Goal: Task Accomplishment & Management: Manage account settings

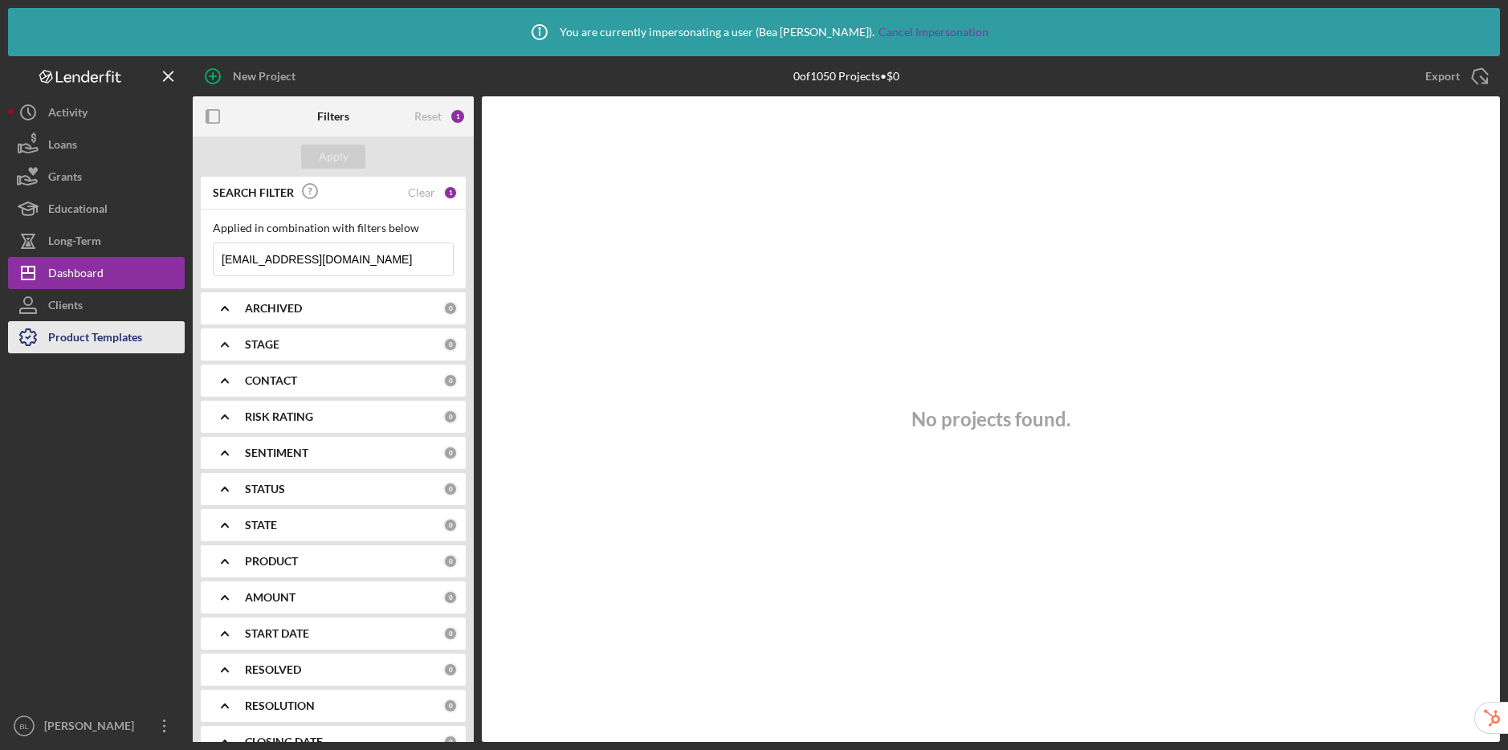
click at [113, 343] on div "Product Templates" at bounding box center [95, 339] width 94 height 36
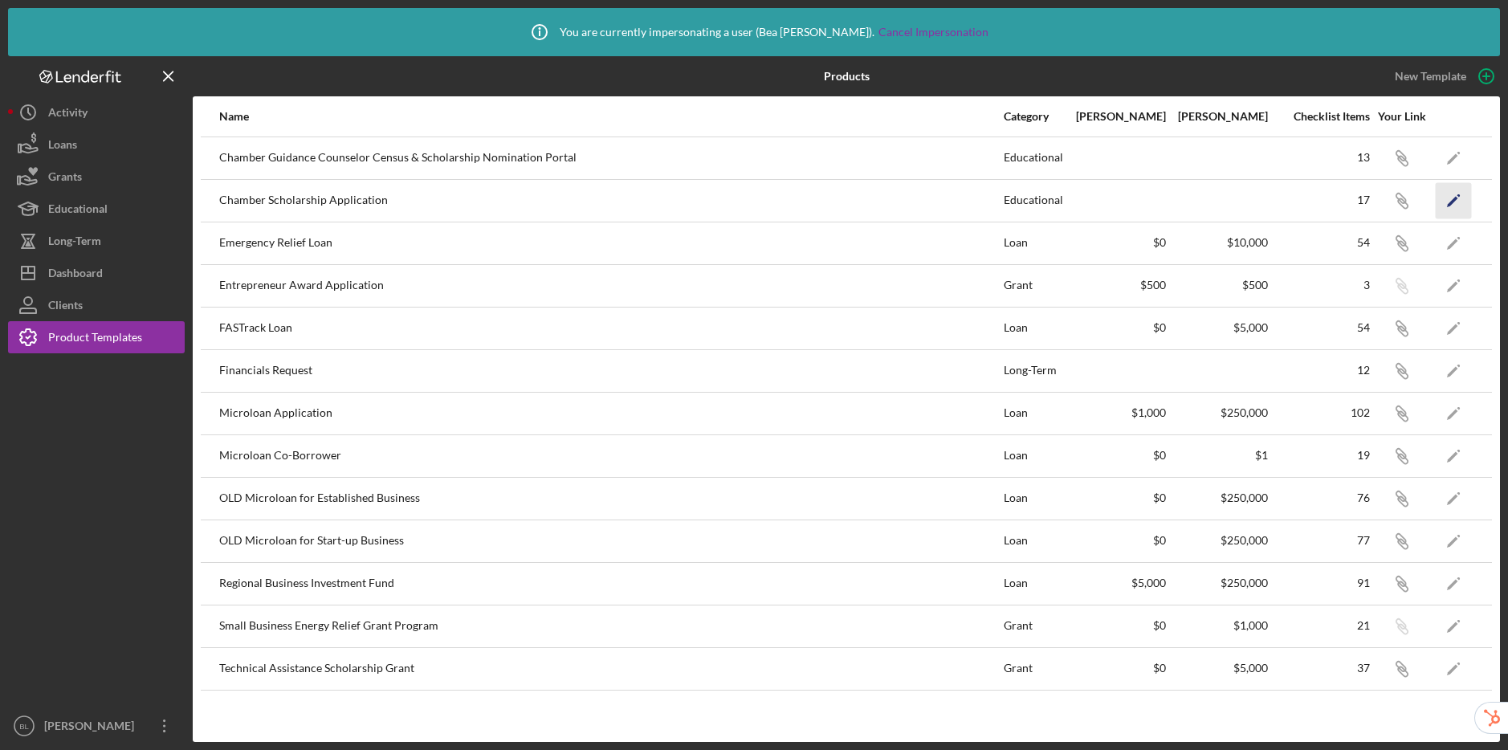
click at [1448, 207] on icon "Icon/Edit" at bounding box center [1454, 200] width 36 height 36
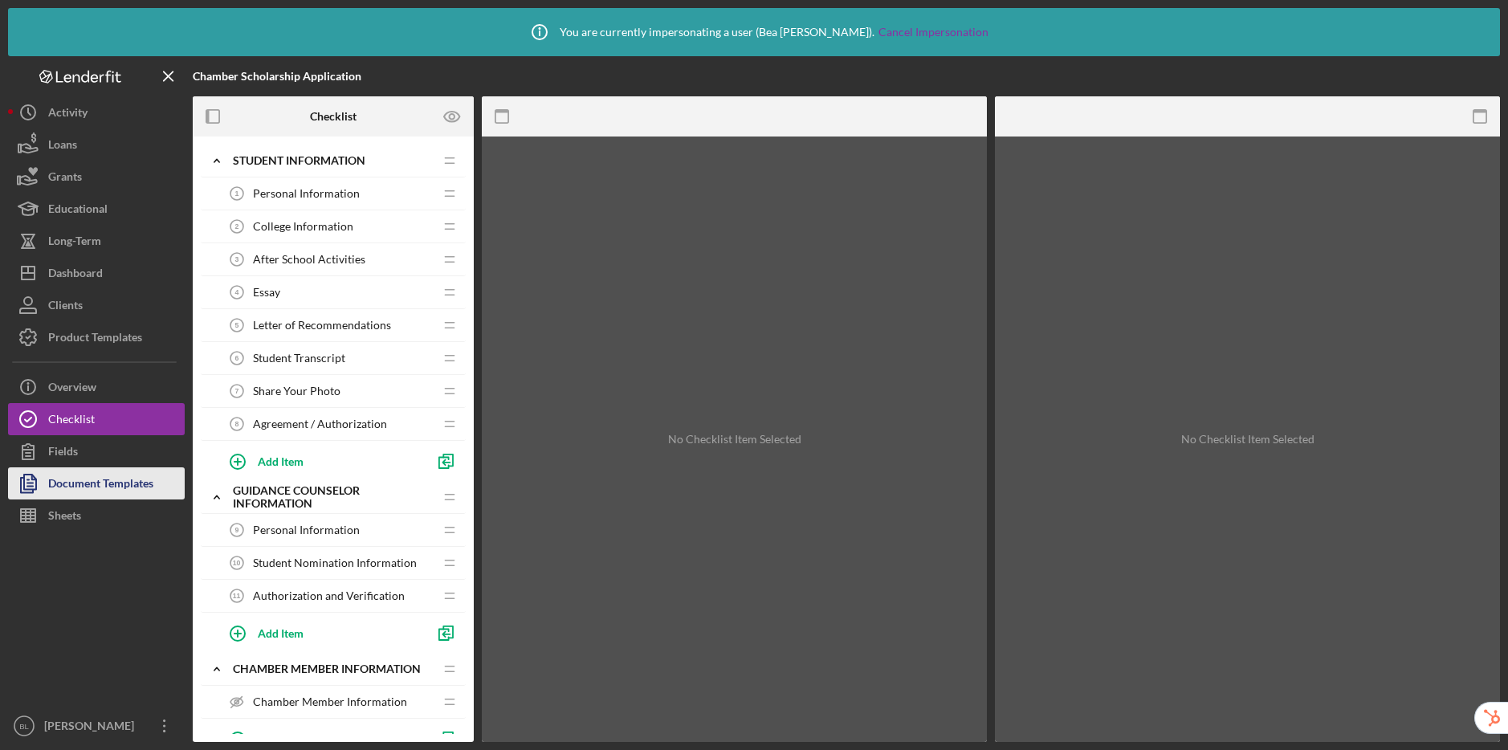
click at [82, 493] on div "Document Templates" at bounding box center [100, 485] width 105 height 36
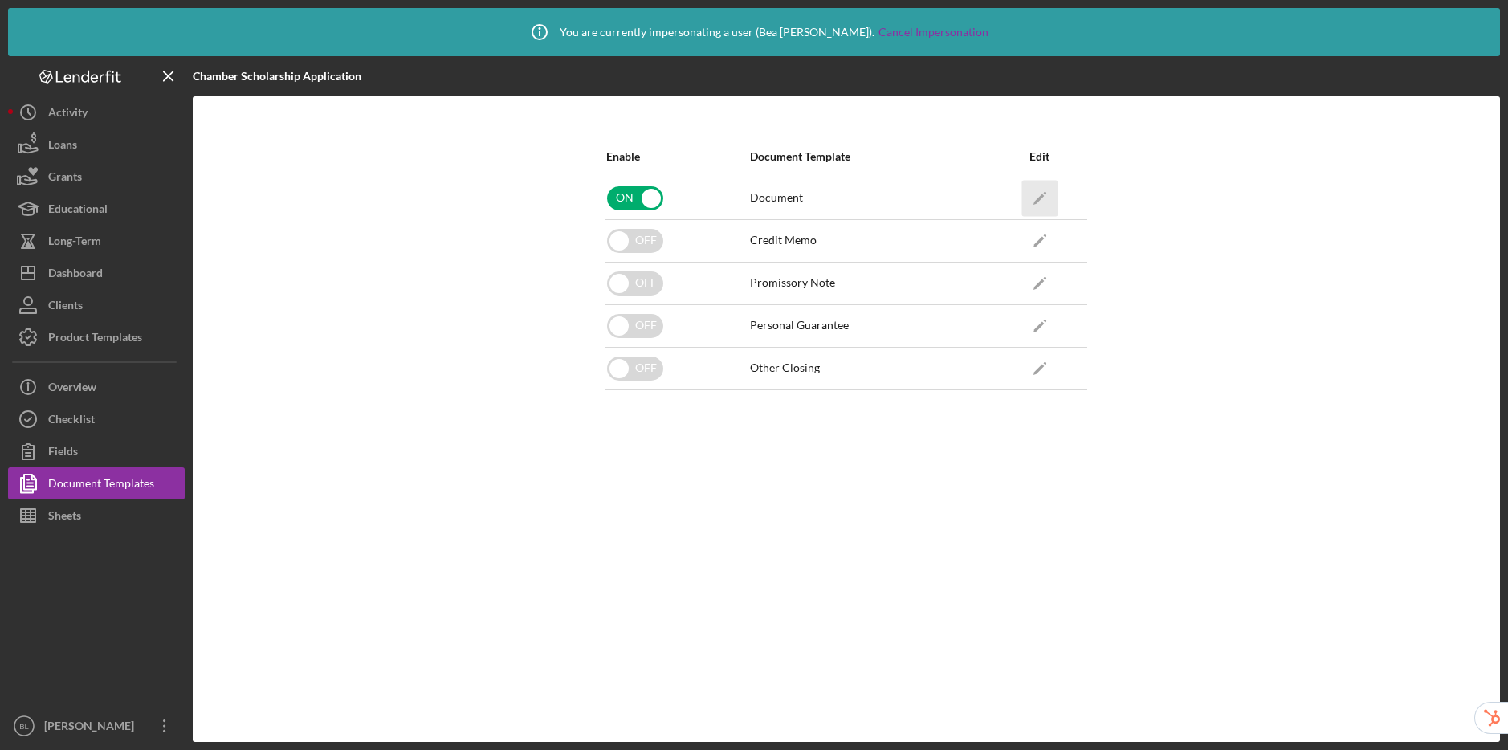
click at [1045, 191] on icon "button" at bounding box center [1044, 192] width 3 height 3
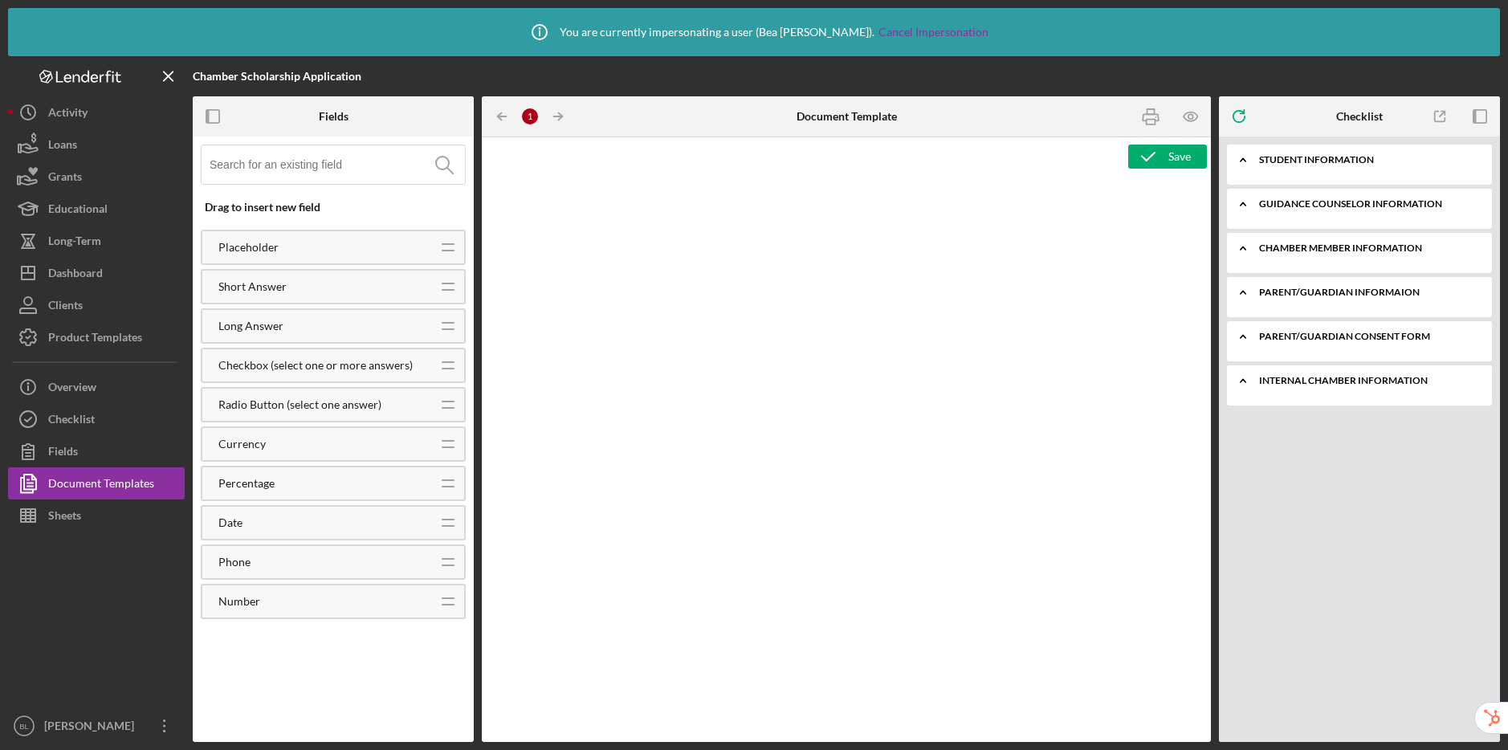
type textarea "<h3 style="text-align: center;"><span style="font-size: 18pt;">CHAMBER SCHOLARS…"
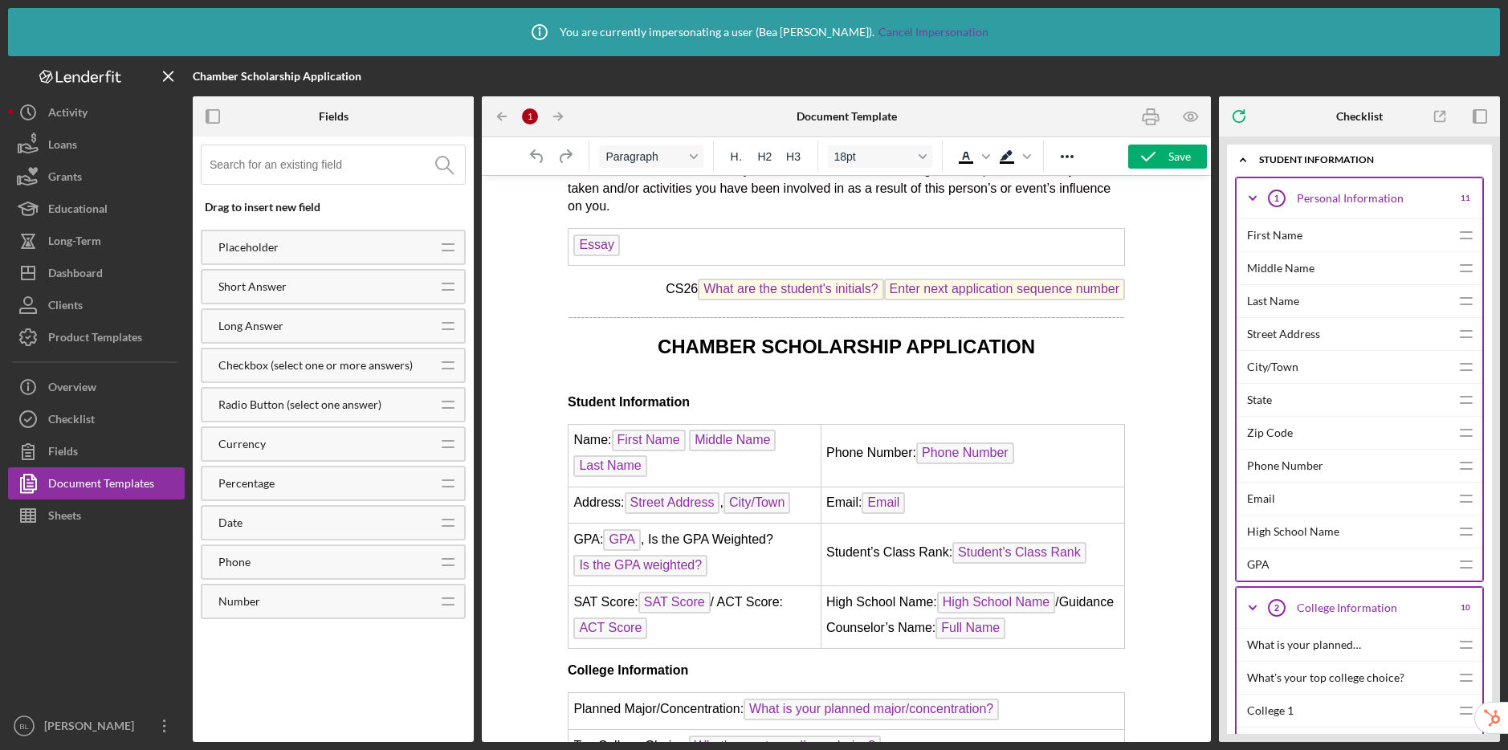
scroll to position [892, 0]
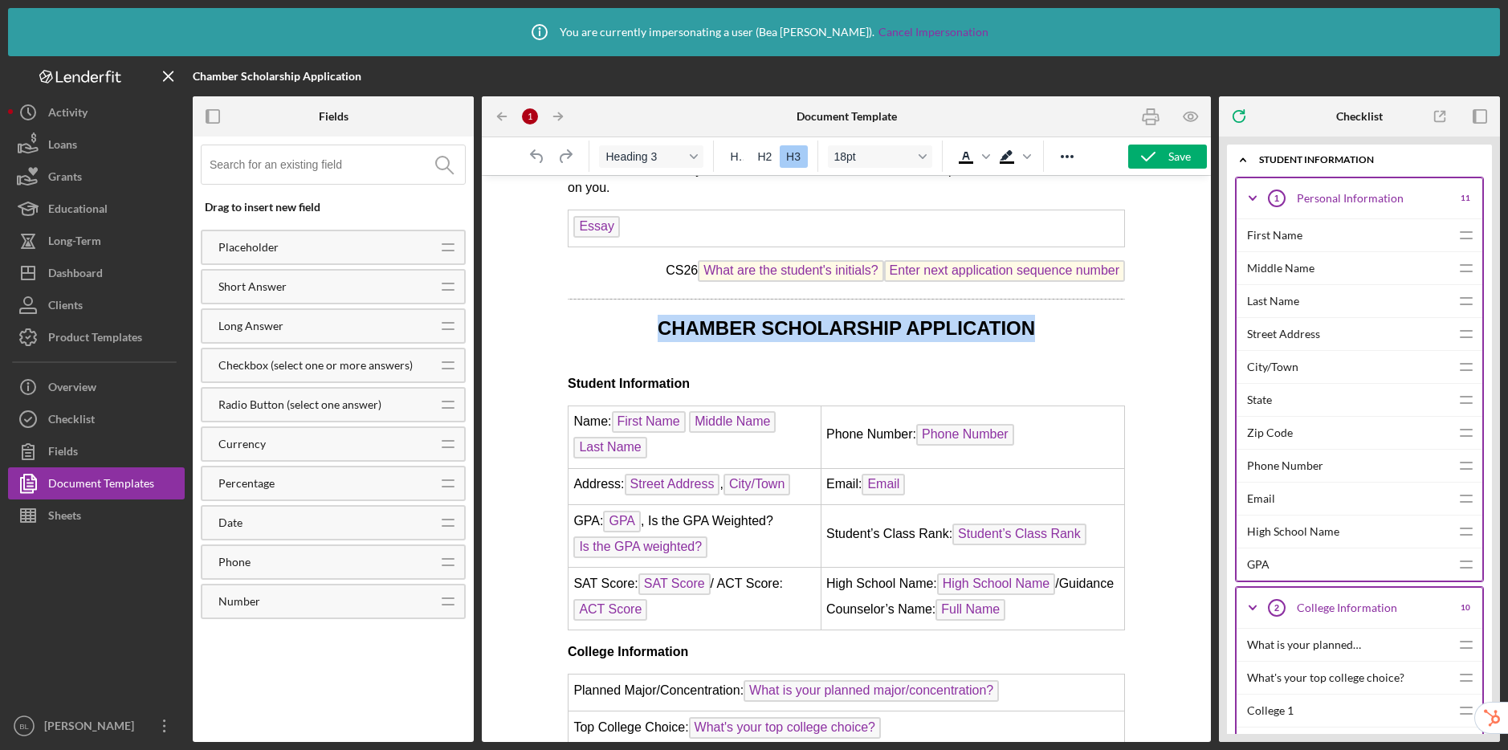
drag, startPoint x: 662, startPoint y: 351, endPoint x: 1012, endPoint y: 345, distance: 350.9
click at [1012, 339] on span "CHAMBER SCHOLARSHIP APPLICATION" at bounding box center [845, 328] width 377 height 22
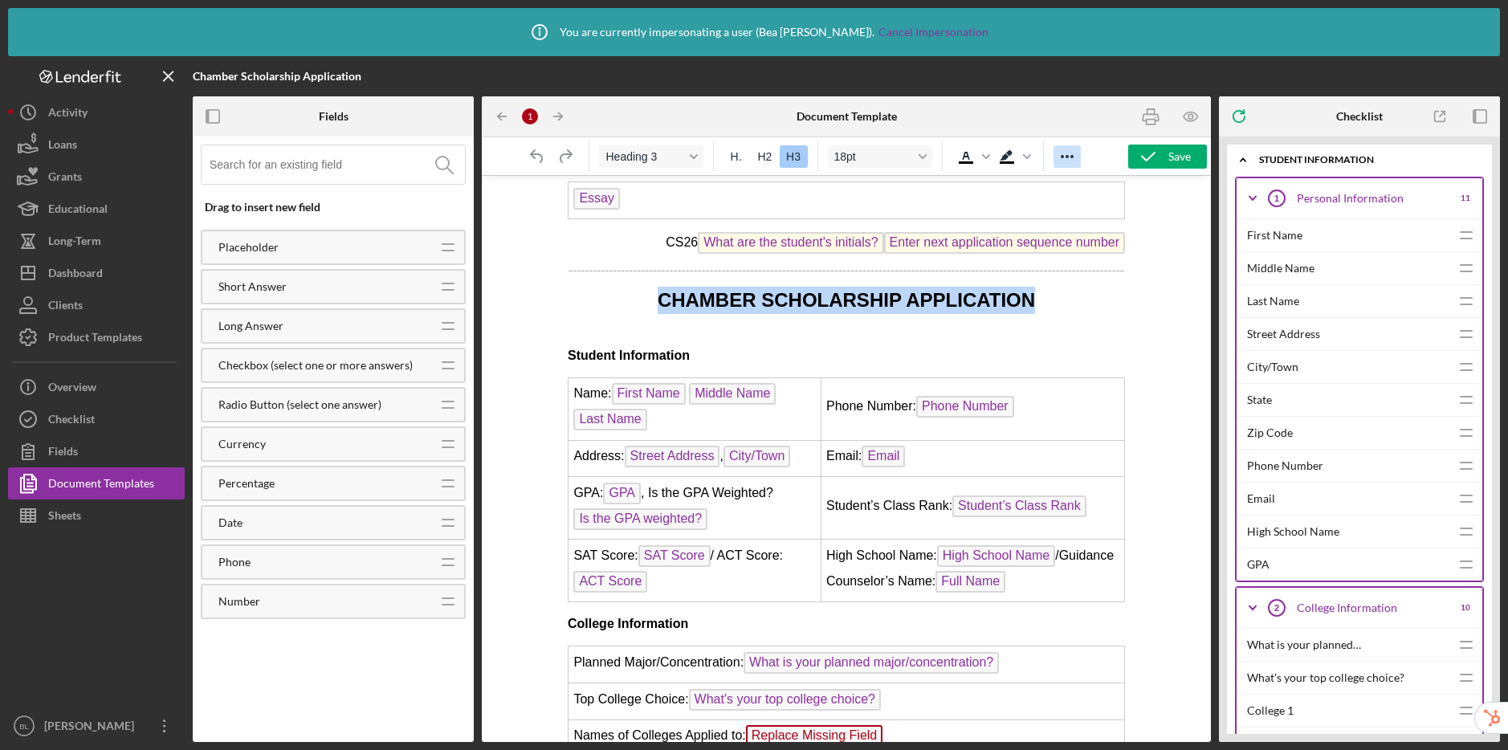
click at [1073, 159] on icon "Reveal or hide additional toolbar items" at bounding box center [1066, 156] width 19 height 19
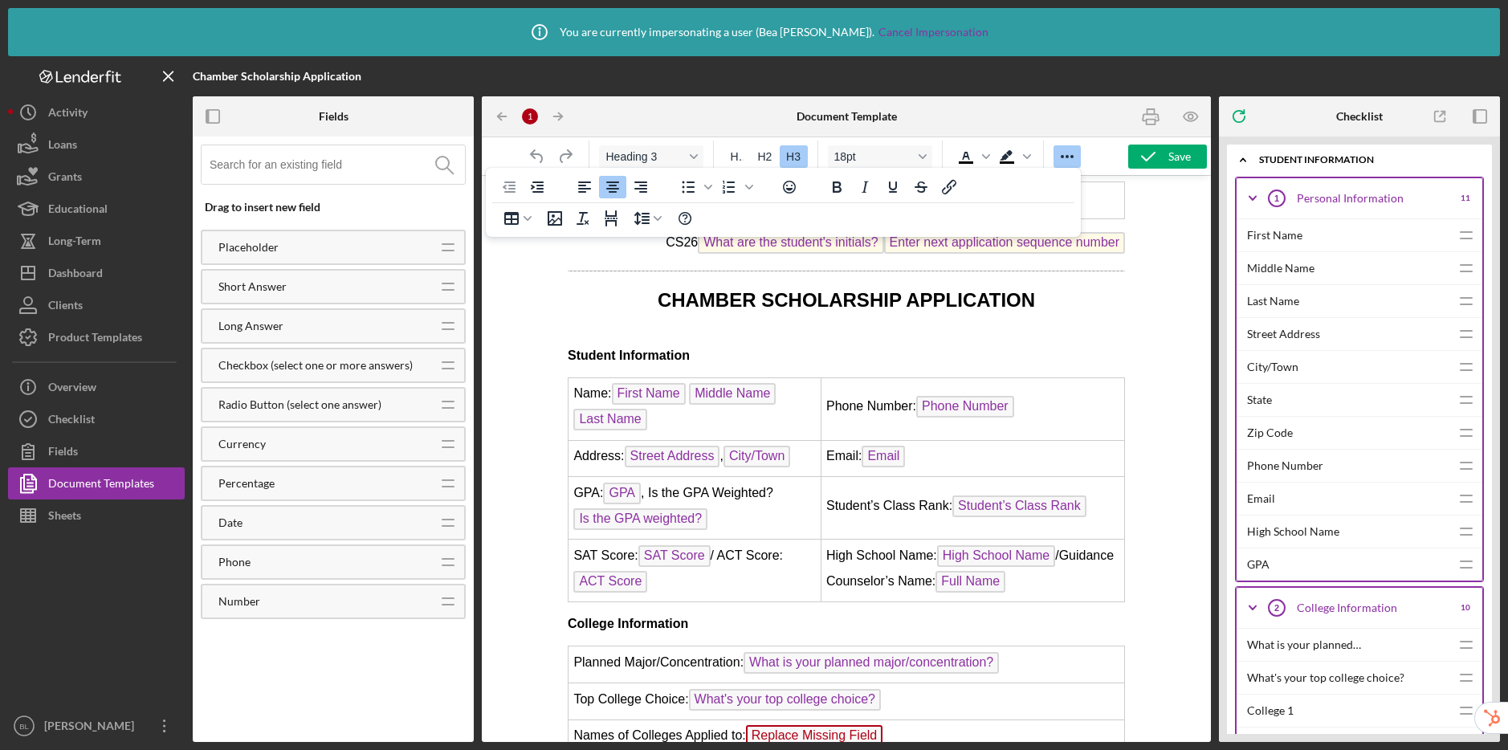
click at [564, 314] on html "CHAMBER SCHOLARSHIP APPLICATION High School Information Name: High School Name …" at bounding box center [845, 255] width 583 height 1999
click at [520, 226] on icon "Table" at bounding box center [511, 218] width 19 height 19
click at [535, 368] on div "Table properties" at bounding box center [572, 363] width 80 height 19
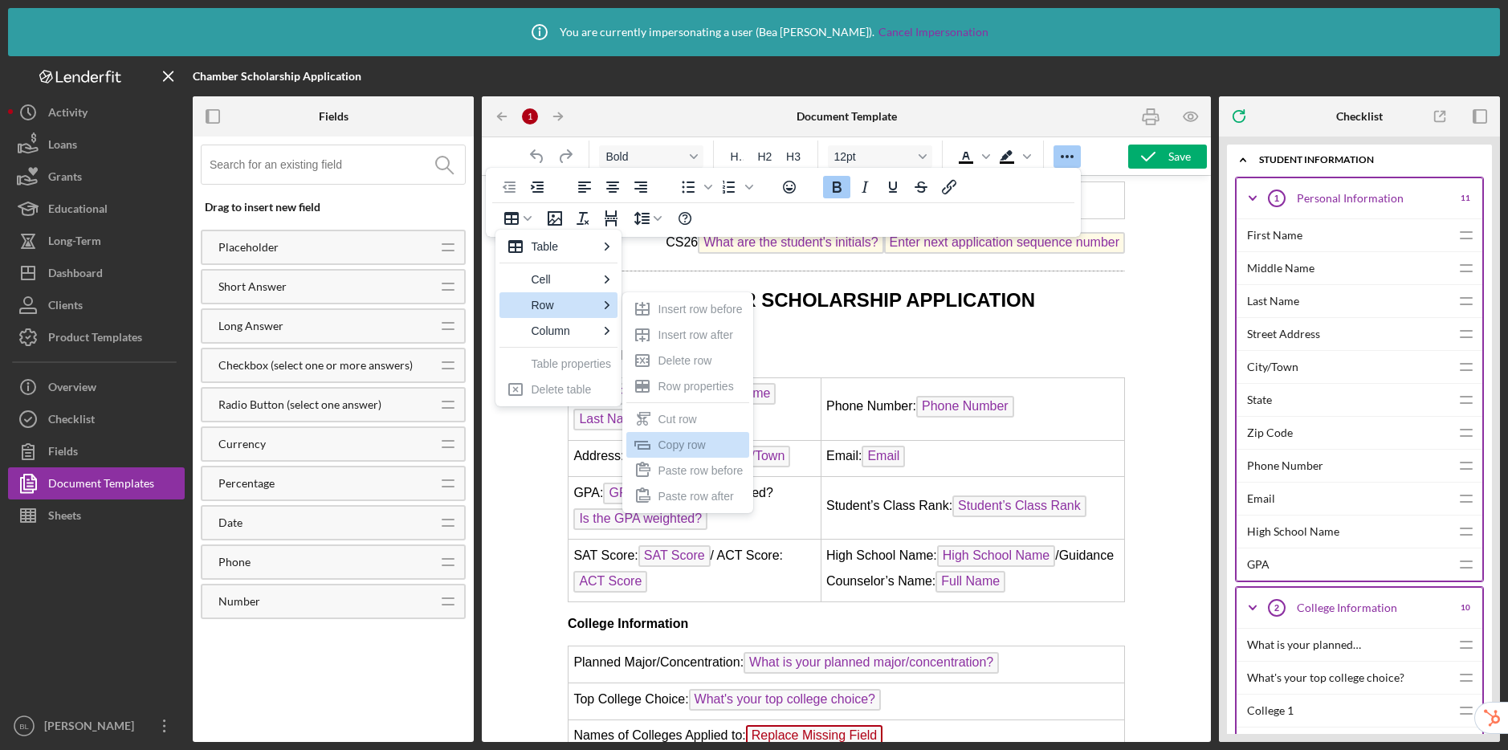
click at [839, 365] on p "Student Information" at bounding box center [845, 346] width 557 height 36
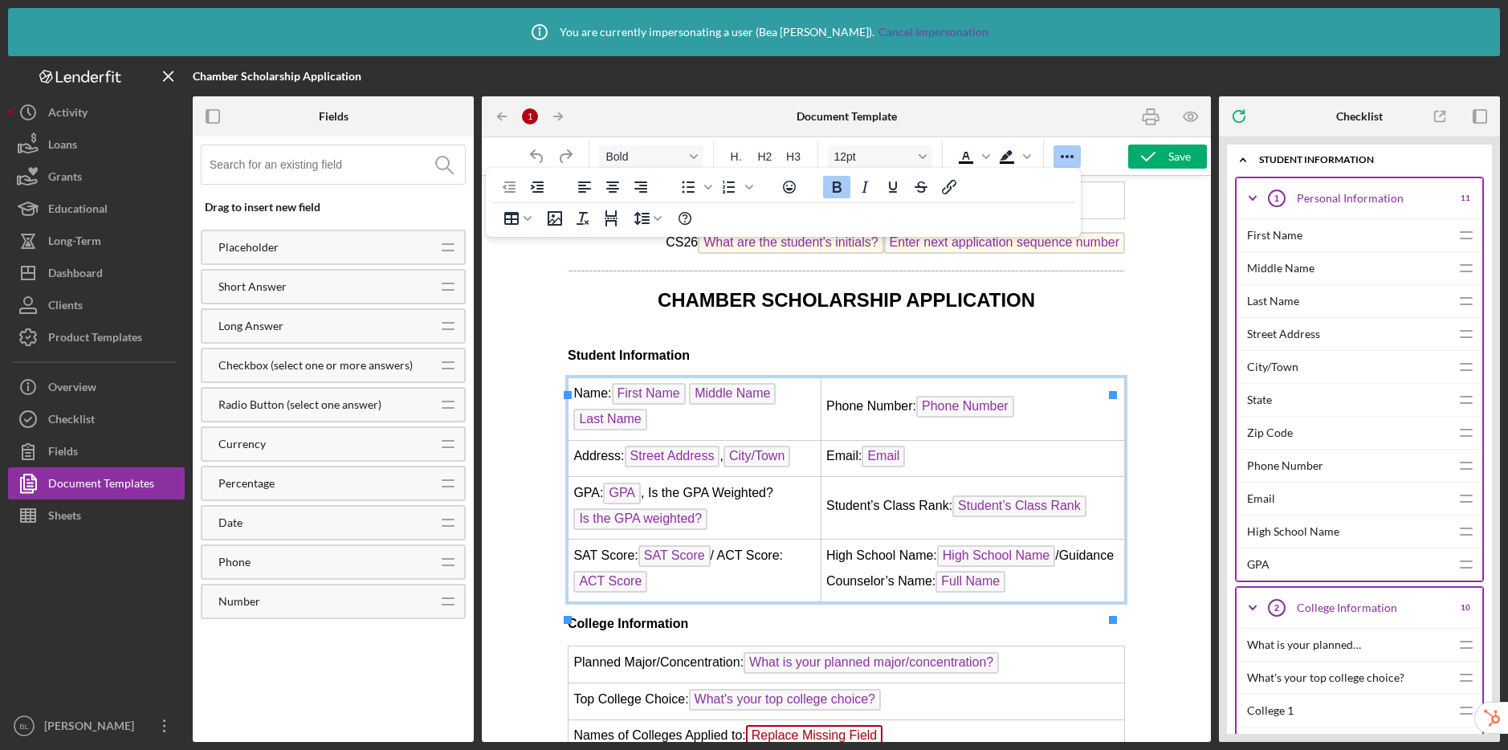
click at [785, 438] on td "Name: First Name Middle Name Last Name ﻿" at bounding box center [694, 408] width 253 height 63
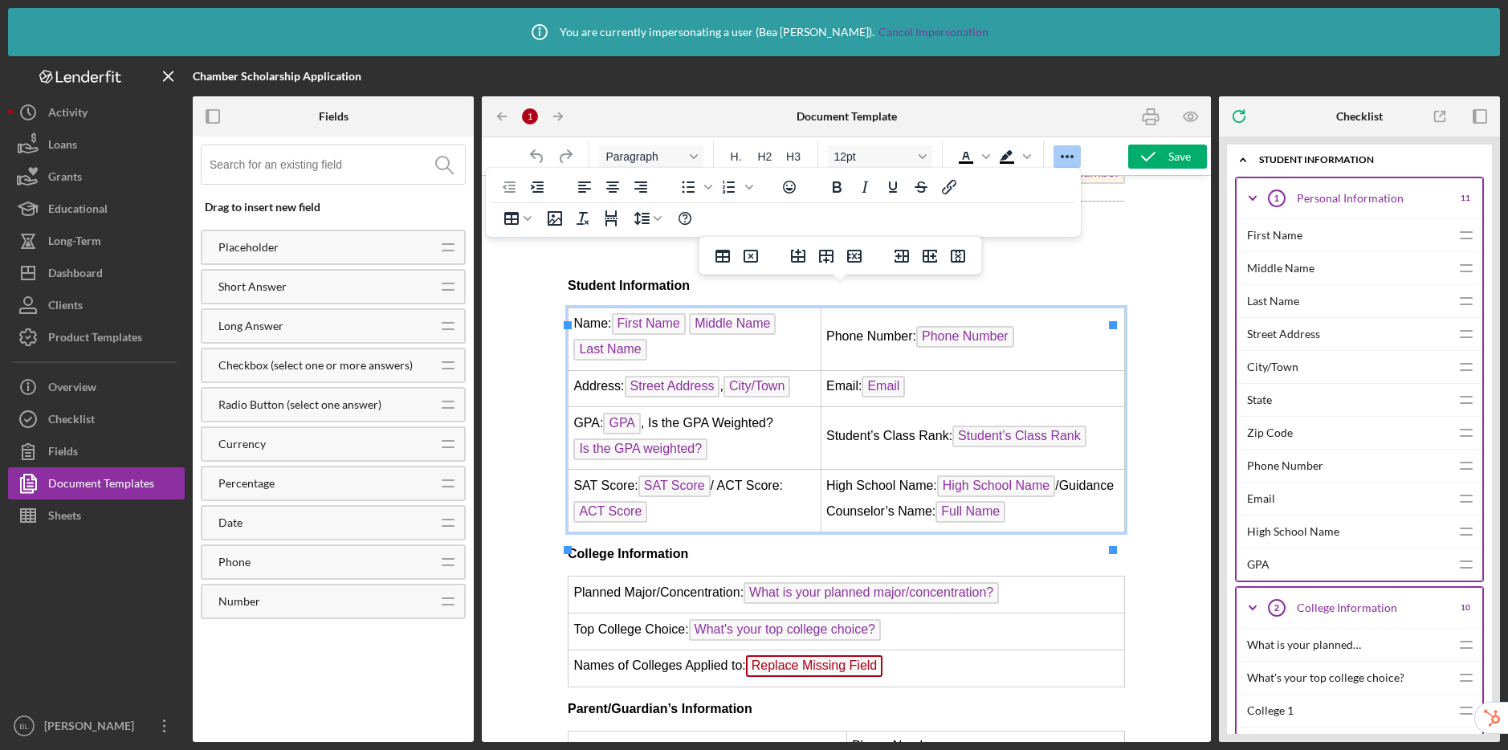
scroll to position [1032, 0]
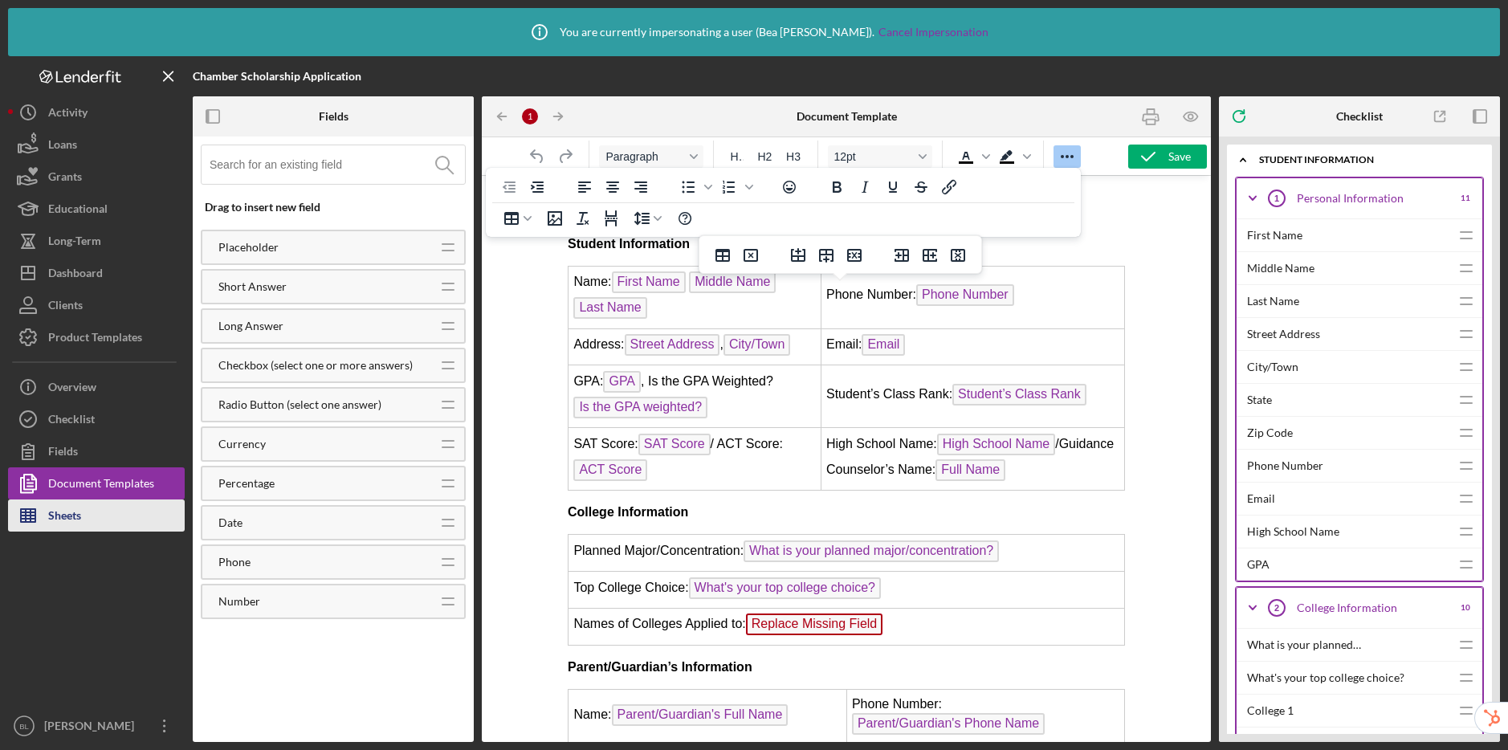
click at [96, 519] on button "Sheets" at bounding box center [96, 515] width 177 height 32
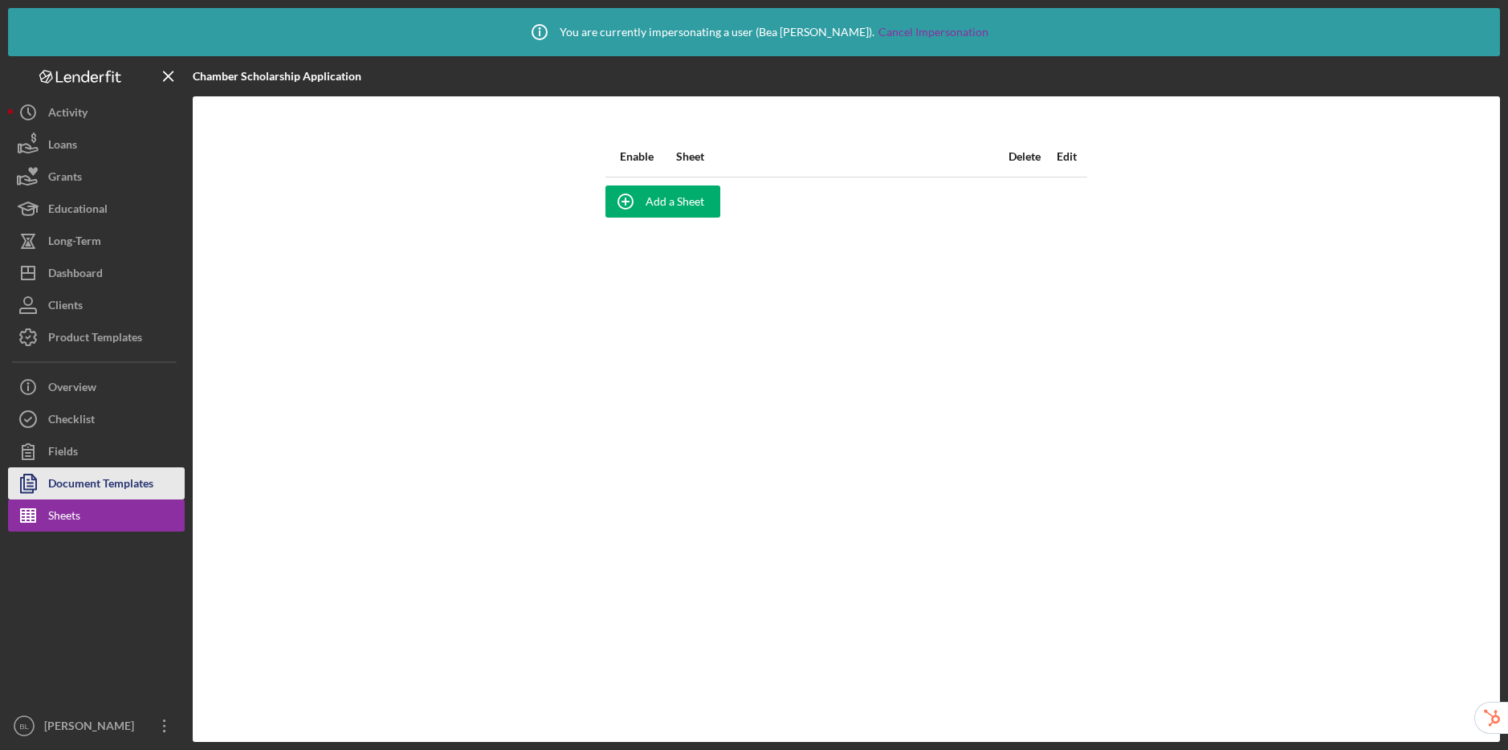
click at [149, 483] on div "Document Templates" at bounding box center [100, 485] width 105 height 36
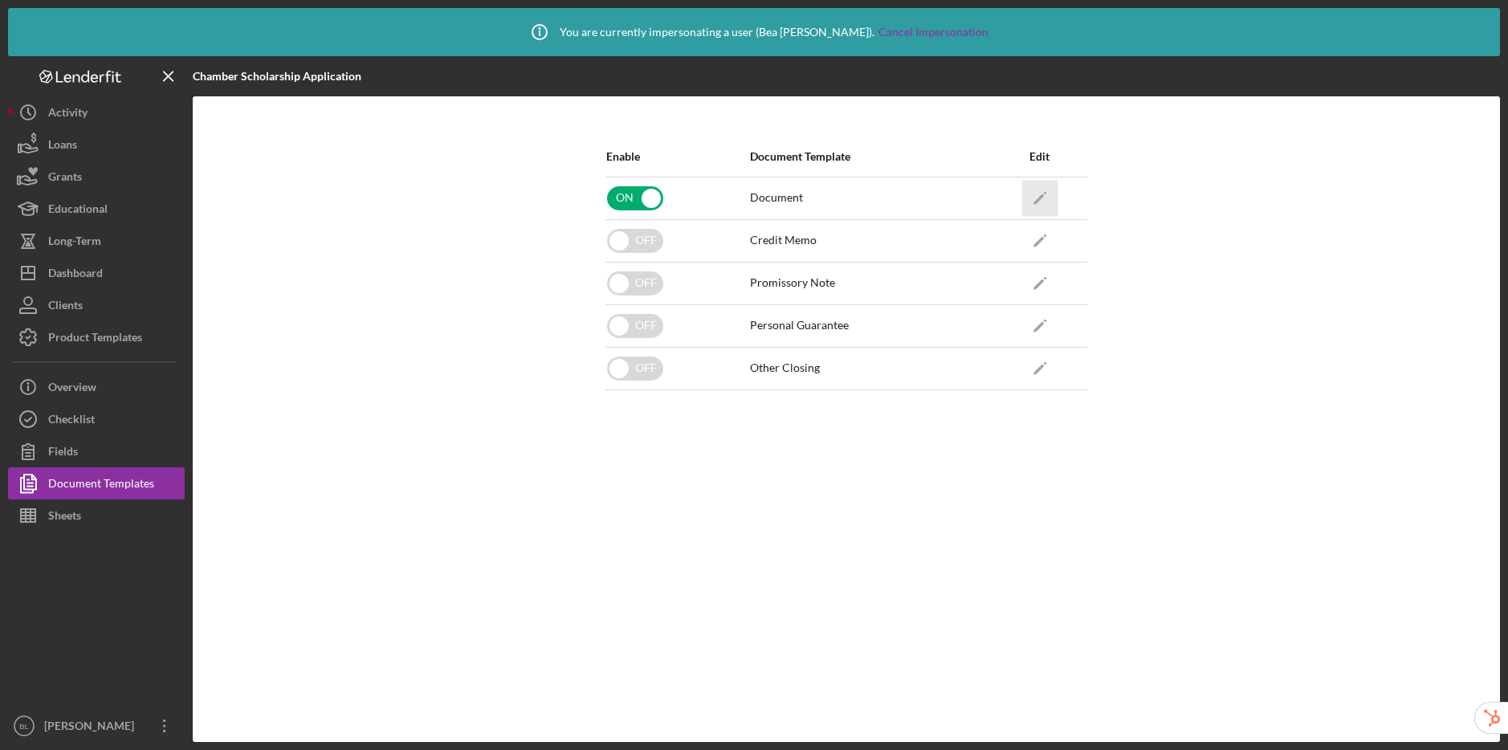
click at [1036, 205] on icon "Icon/Edit" at bounding box center [1039, 198] width 36 height 36
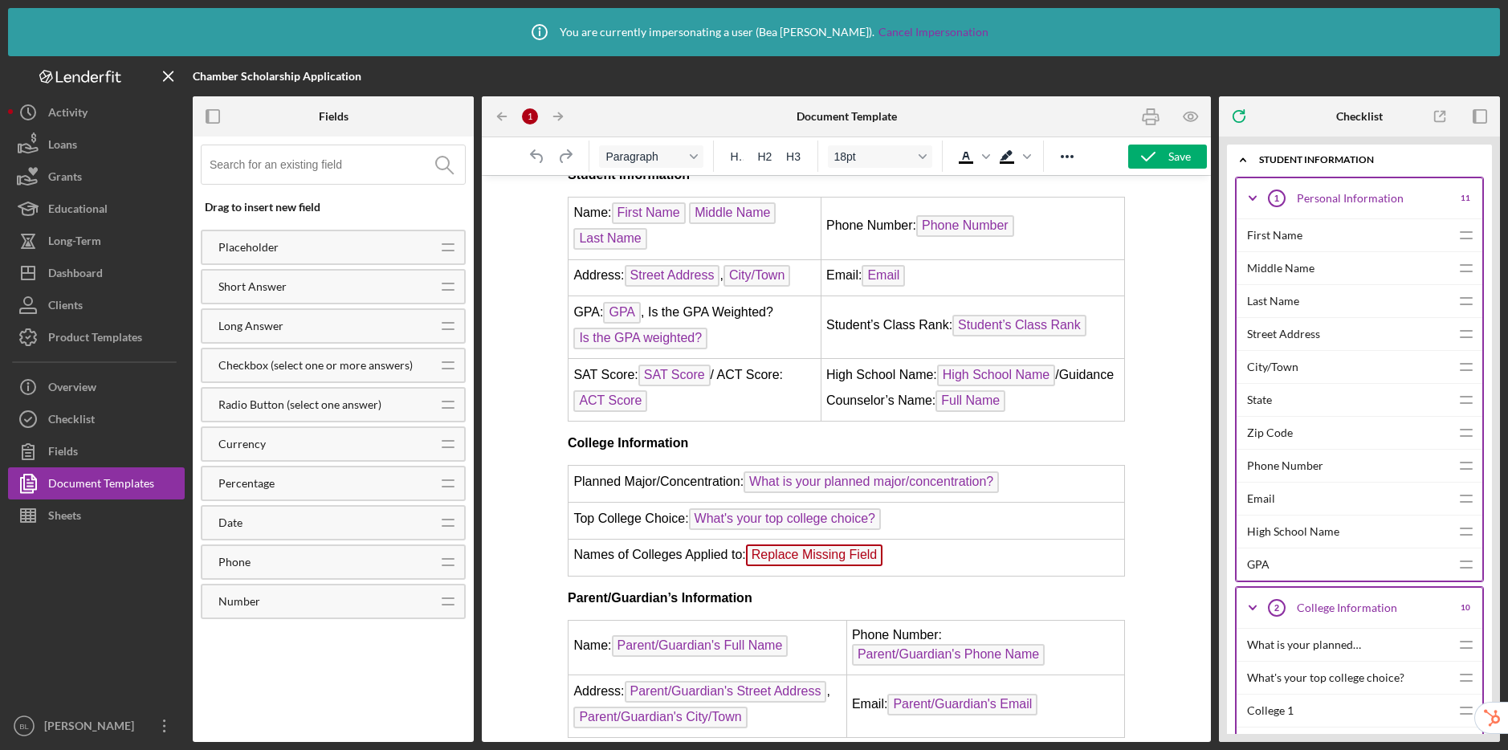
scroll to position [1123, 0]
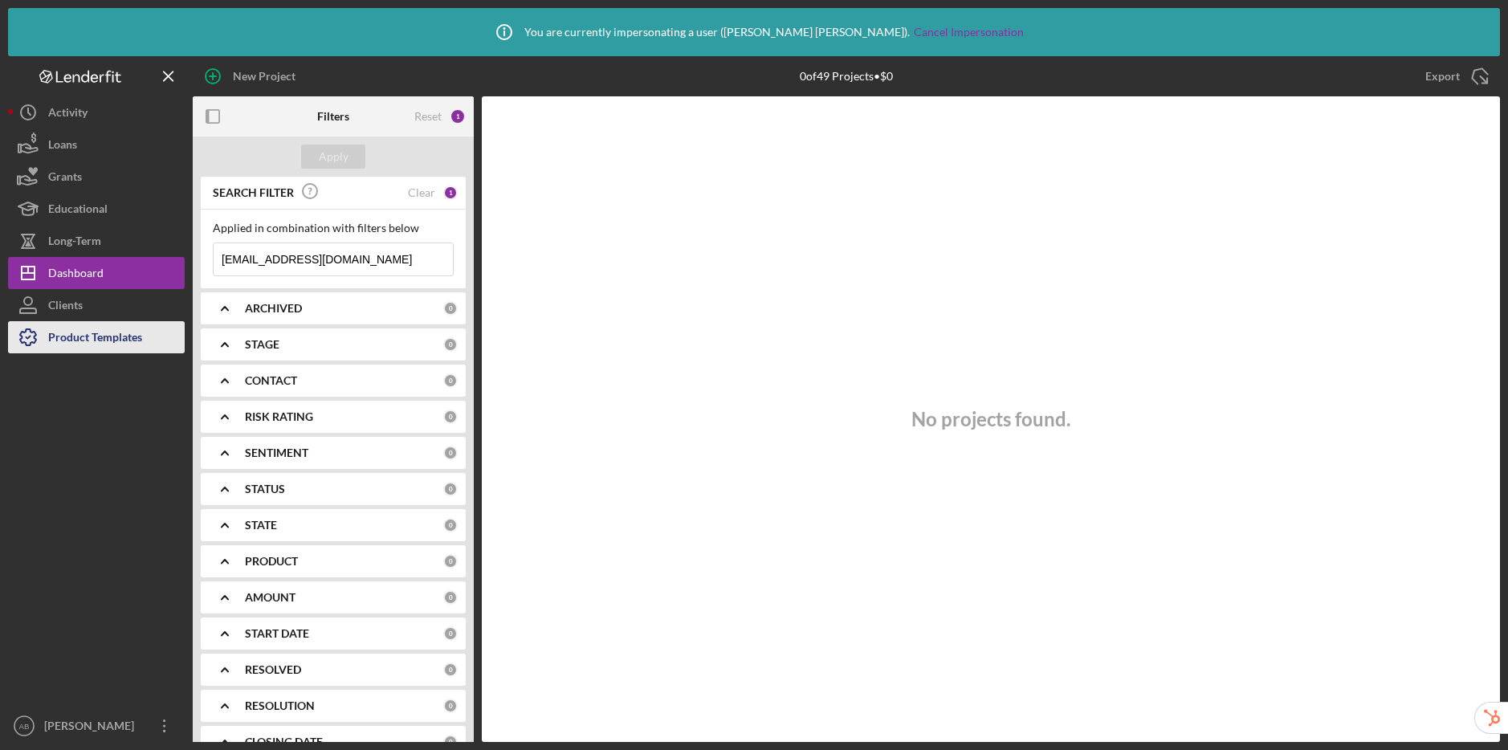
click at [106, 338] on div "Product Templates" at bounding box center [95, 339] width 94 height 36
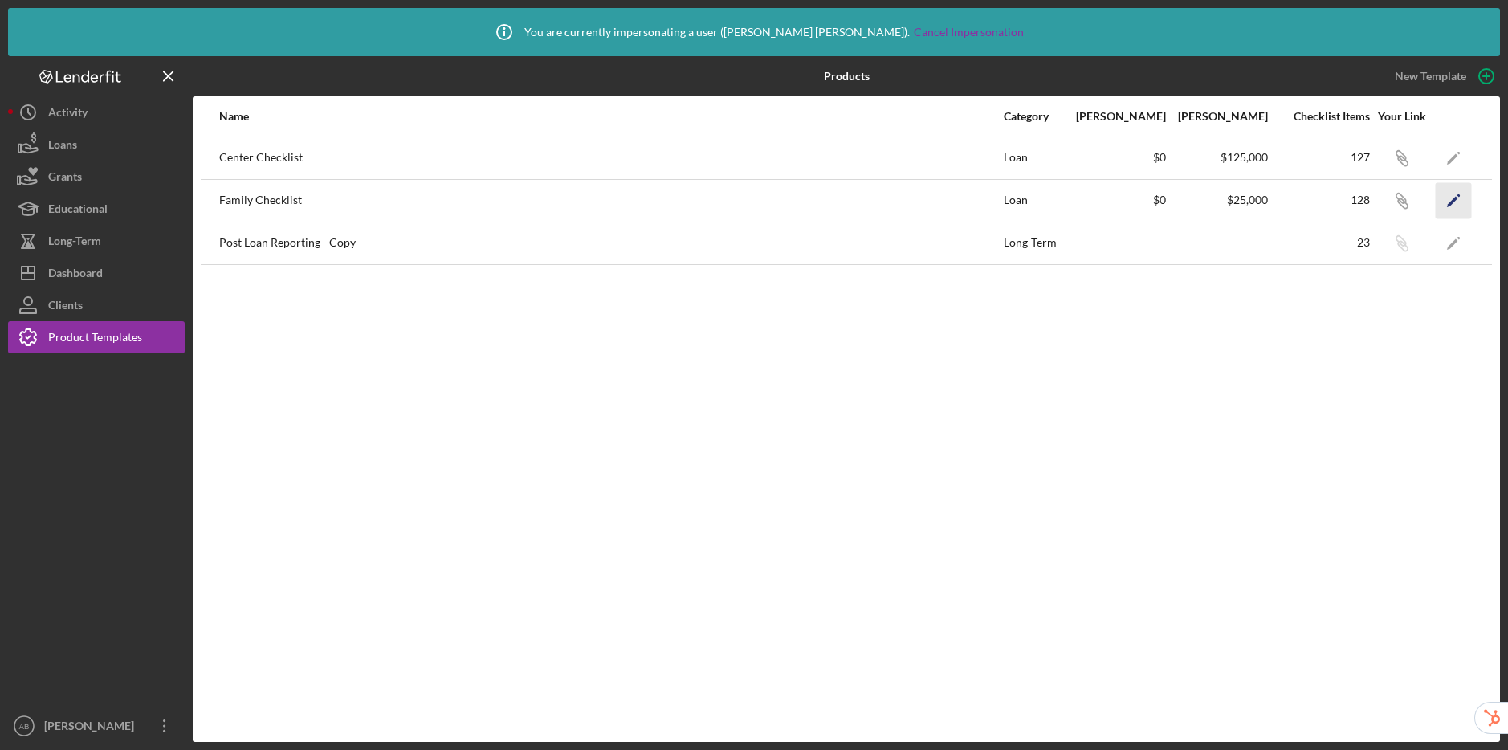
click at [1463, 209] on icon "Icon/Edit" at bounding box center [1454, 200] width 36 height 36
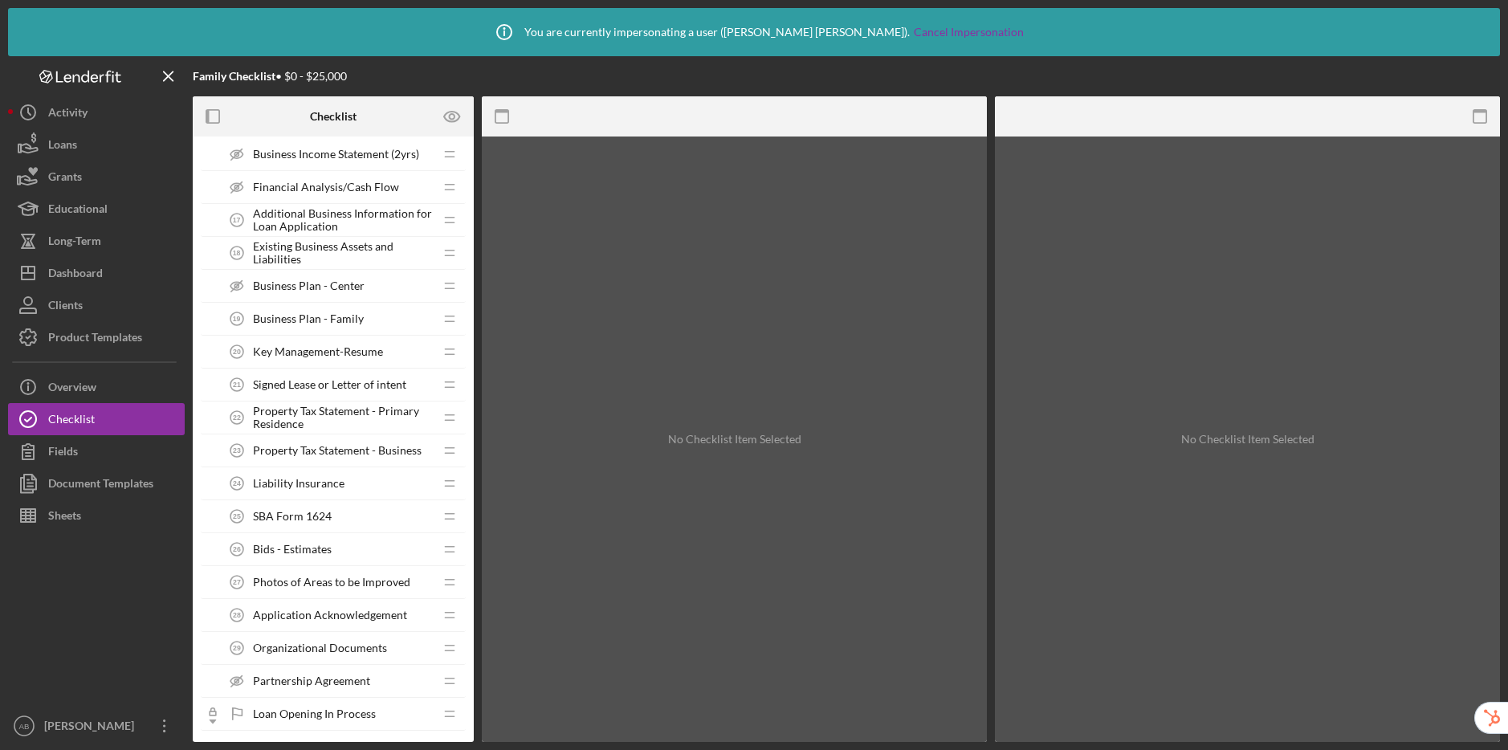
scroll to position [1574, 0]
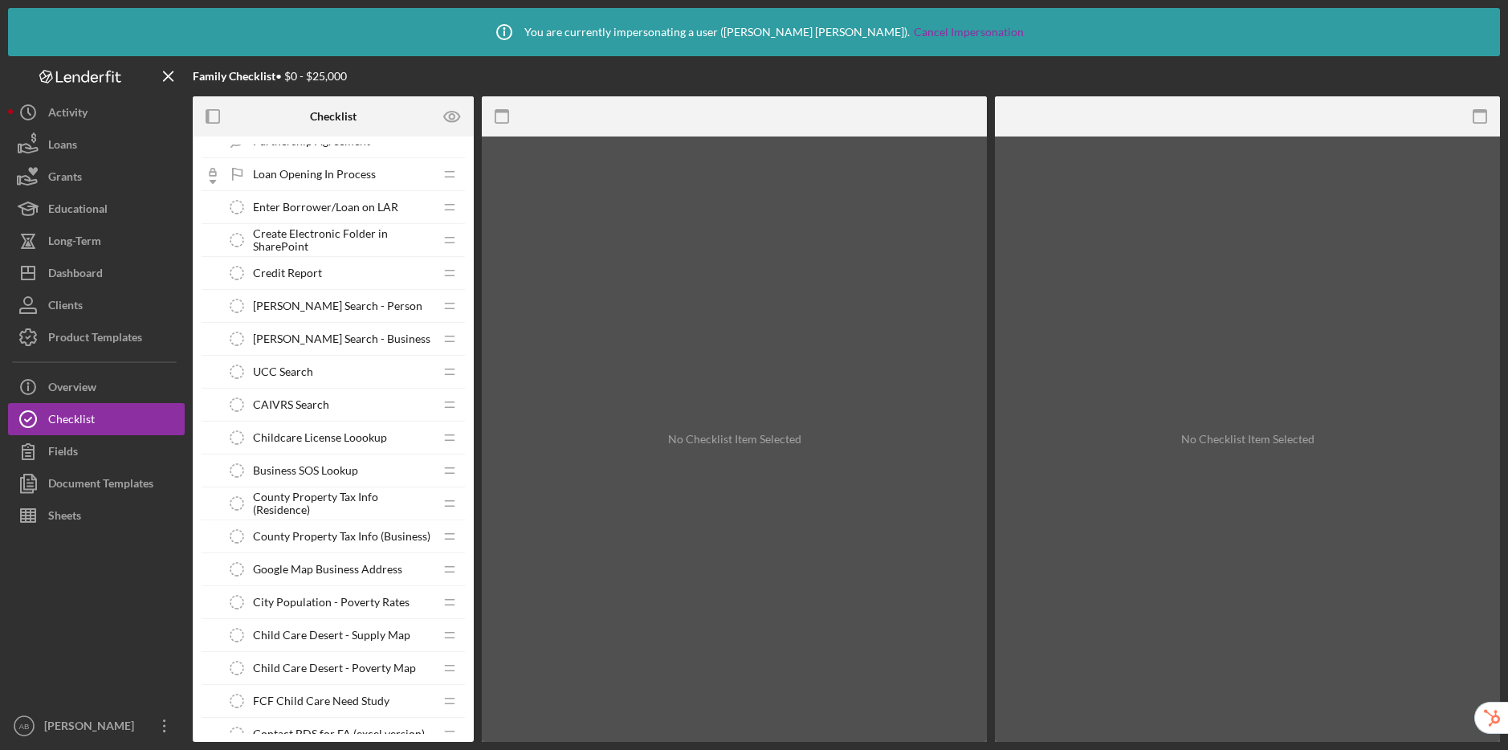
click at [318, 272] on span "Credit Report" at bounding box center [287, 273] width 69 height 13
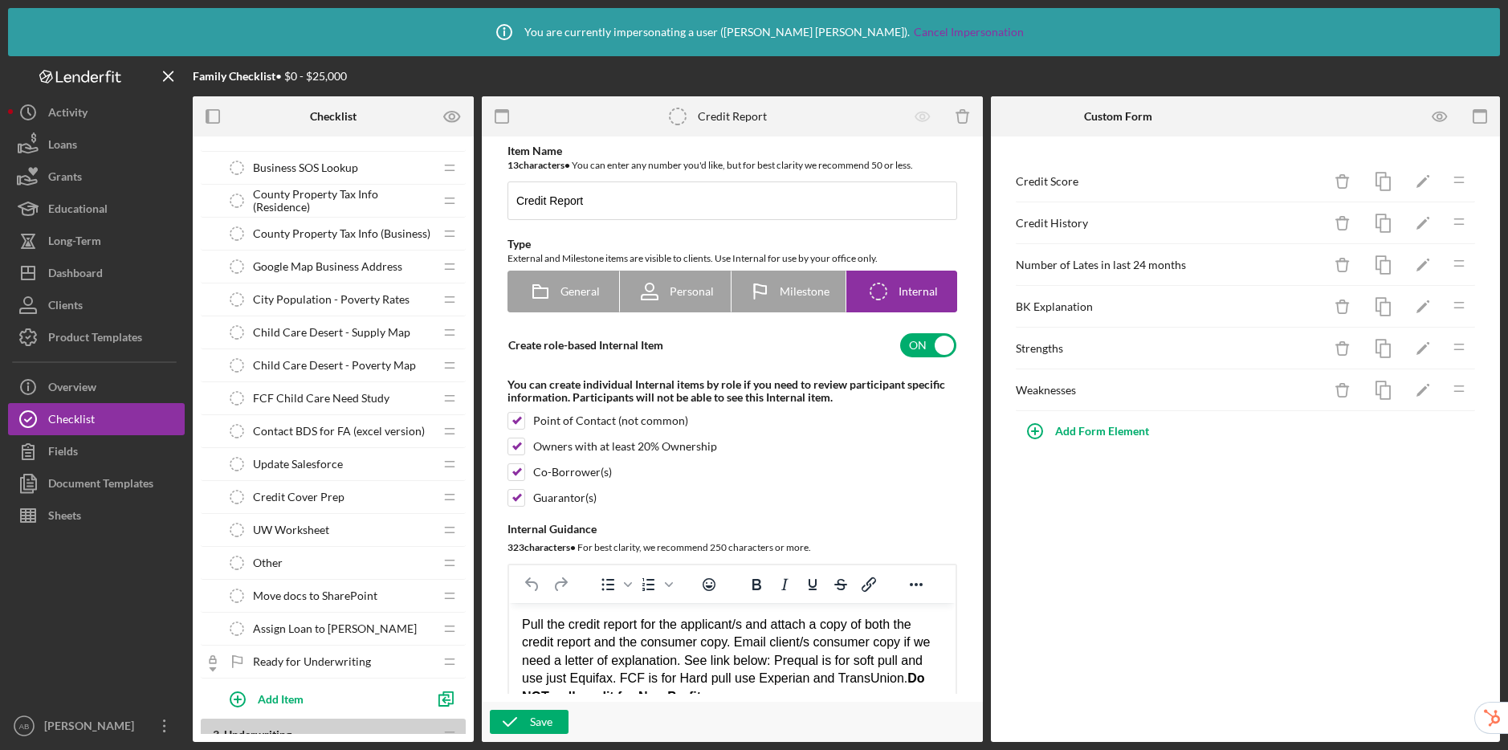
scroll to position [1879, 0]
click at [308, 482] on div "Credit Cover Prep Credit Cover Prep" at bounding box center [327, 495] width 213 height 32
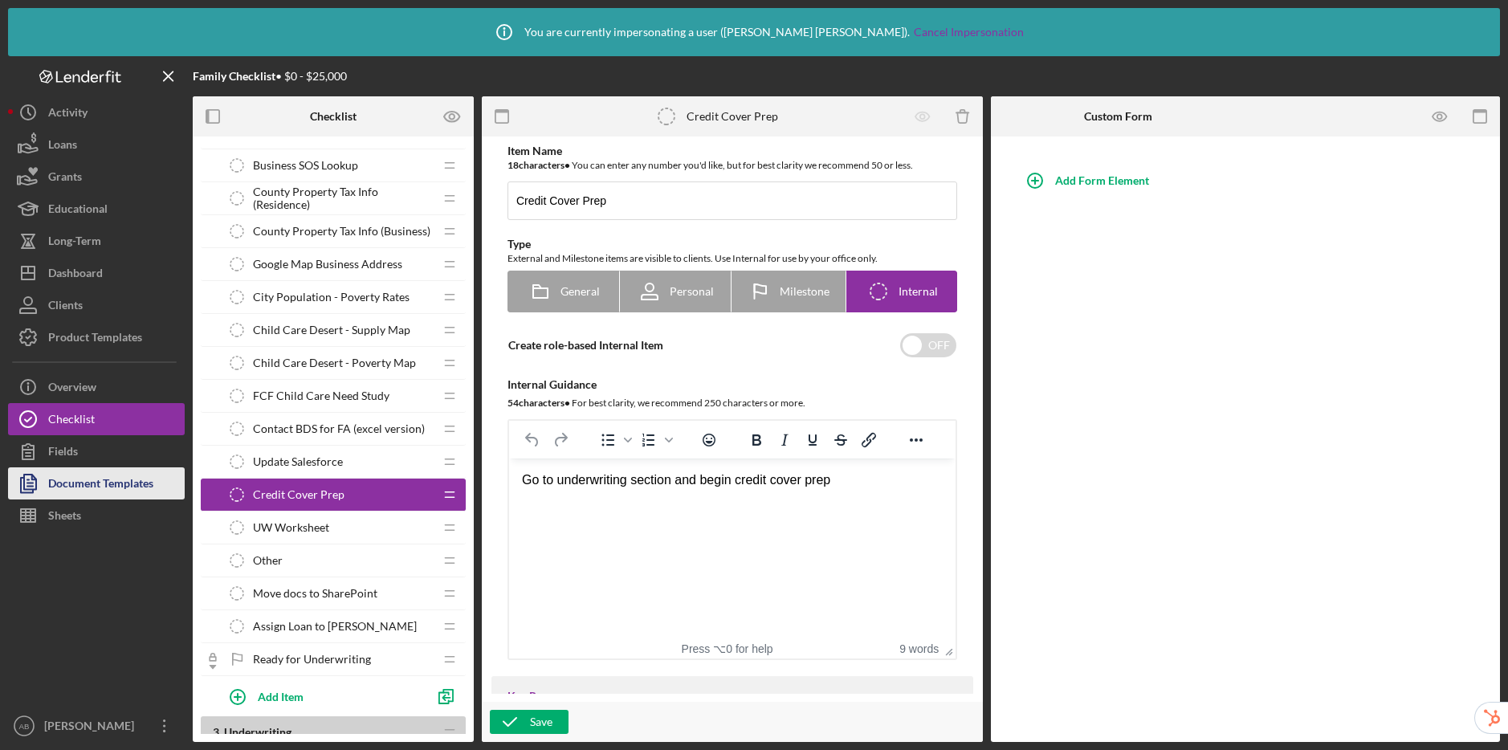
click at [149, 486] on div "Document Templates" at bounding box center [100, 485] width 105 height 36
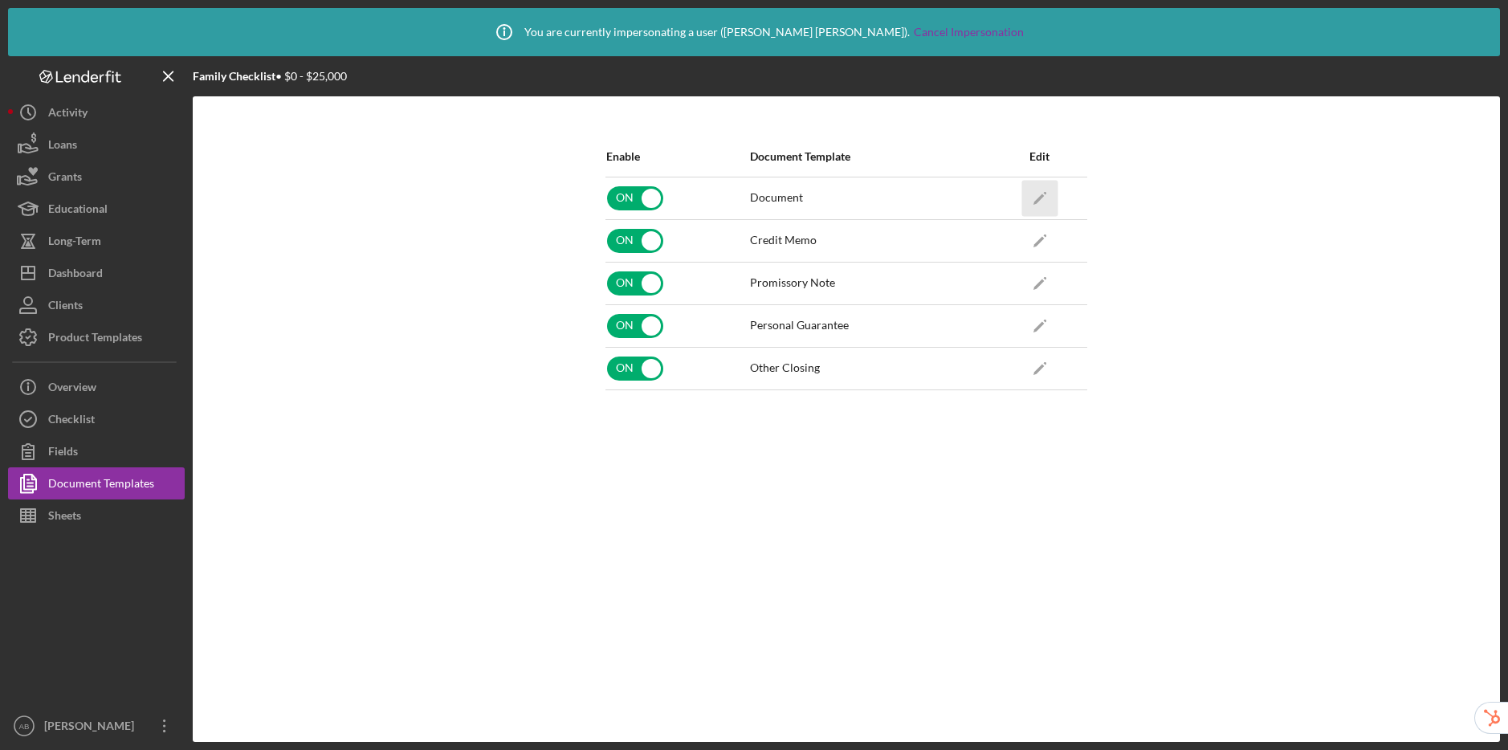
click at [1049, 201] on icon "Icon/Edit" at bounding box center [1039, 198] width 36 height 36
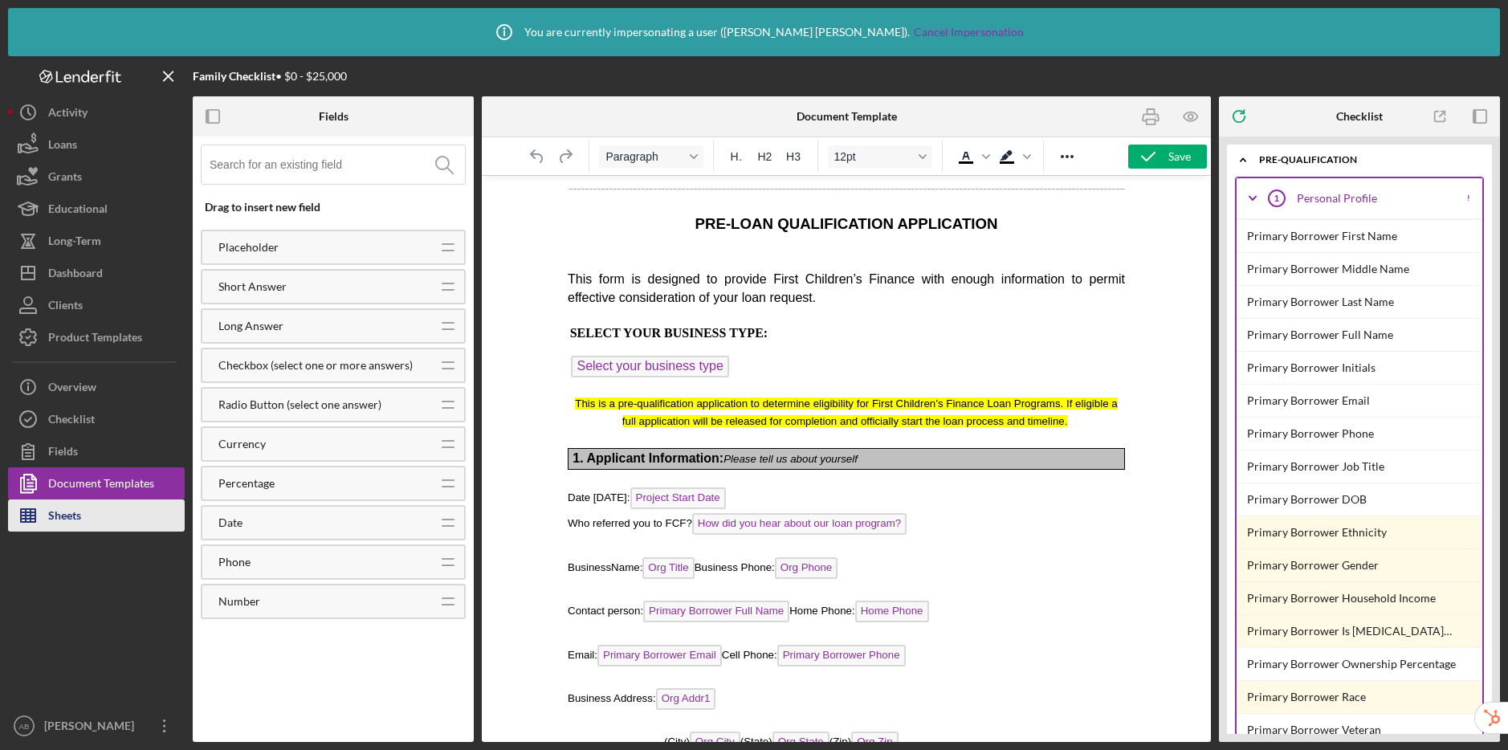
click at [87, 519] on button "Sheets" at bounding box center [96, 515] width 177 height 32
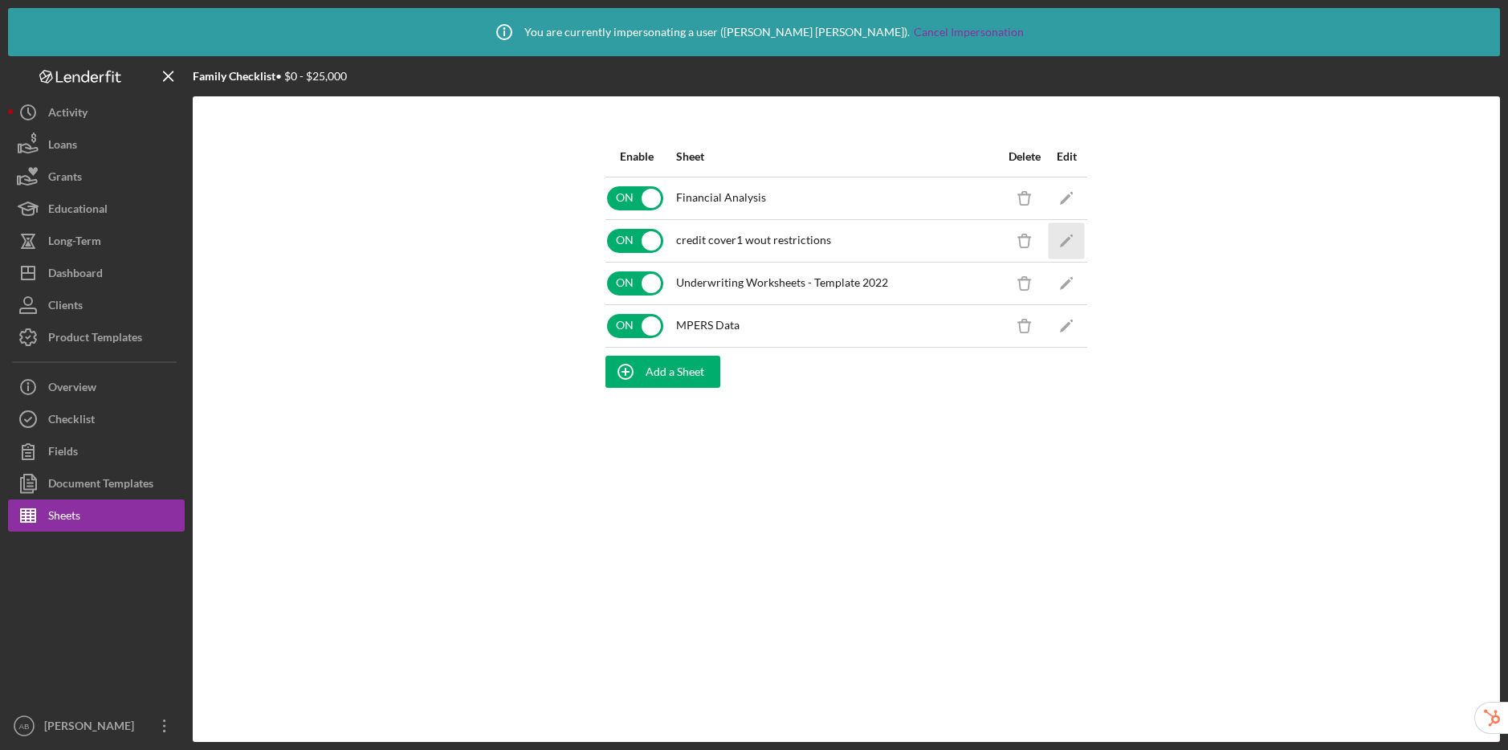
click at [1078, 248] on icon "Icon/Edit" at bounding box center [1067, 240] width 36 height 36
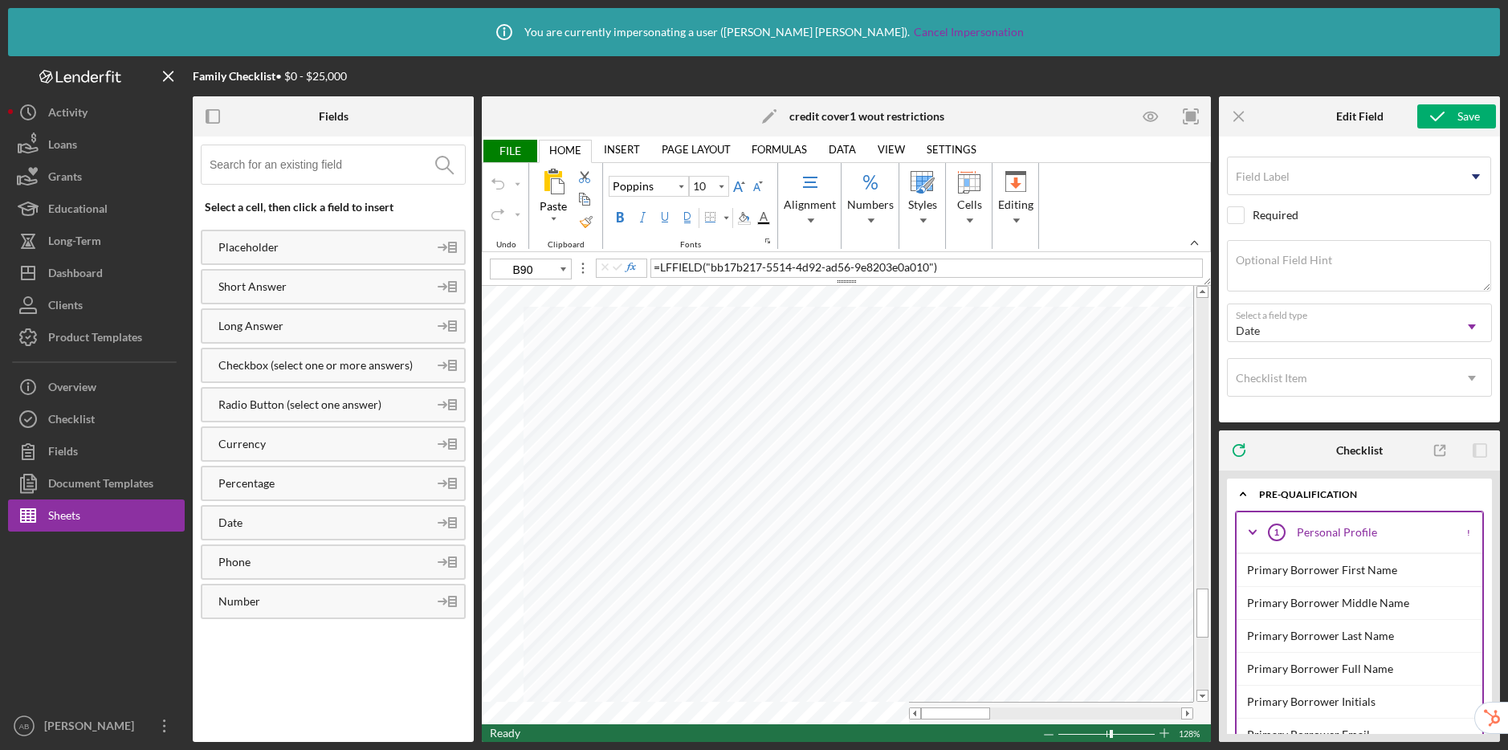
type input "B89"
click at [116, 427] on button "Checklist" at bounding box center [96, 419] width 177 height 32
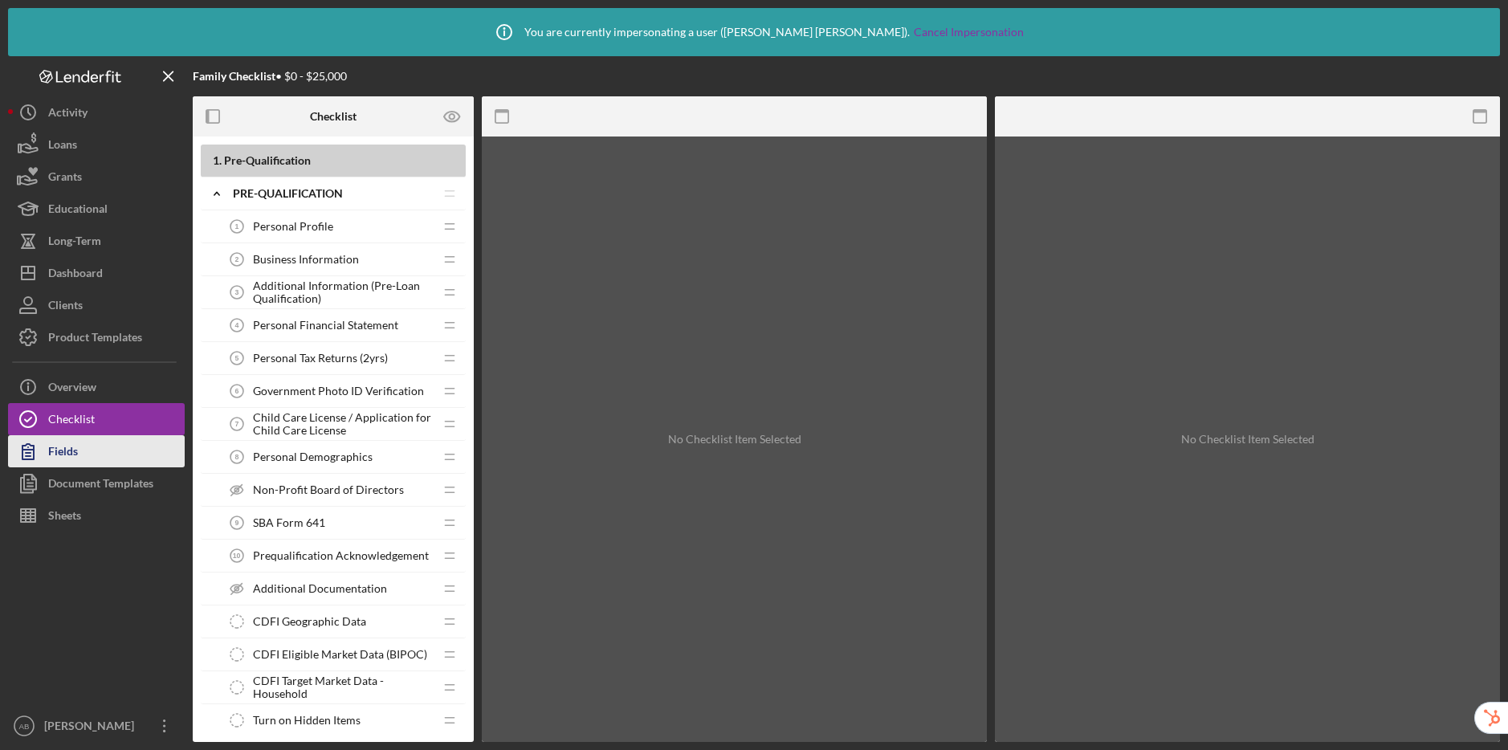
click at [116, 462] on button "Fields" at bounding box center [96, 451] width 177 height 32
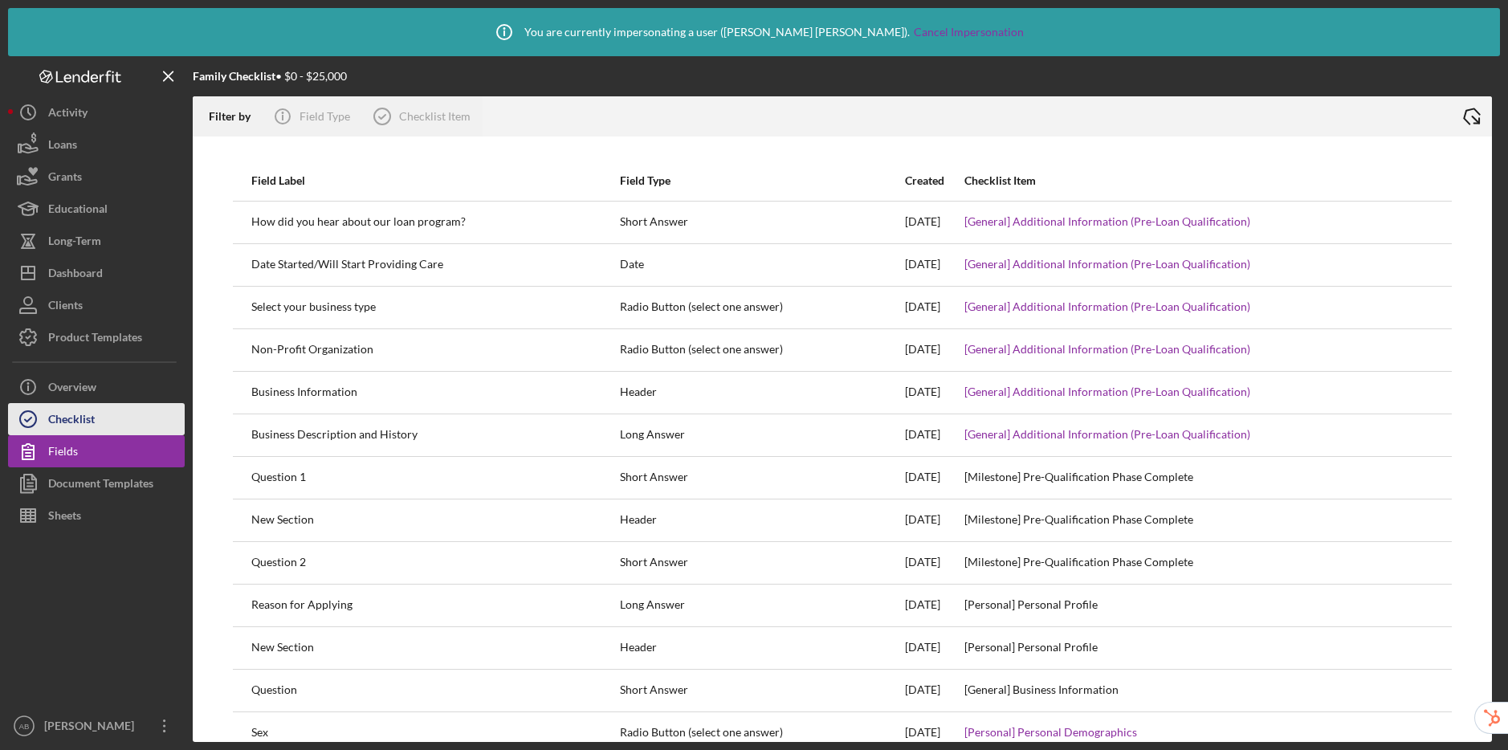
click at [123, 426] on button "Checklist" at bounding box center [96, 419] width 177 height 32
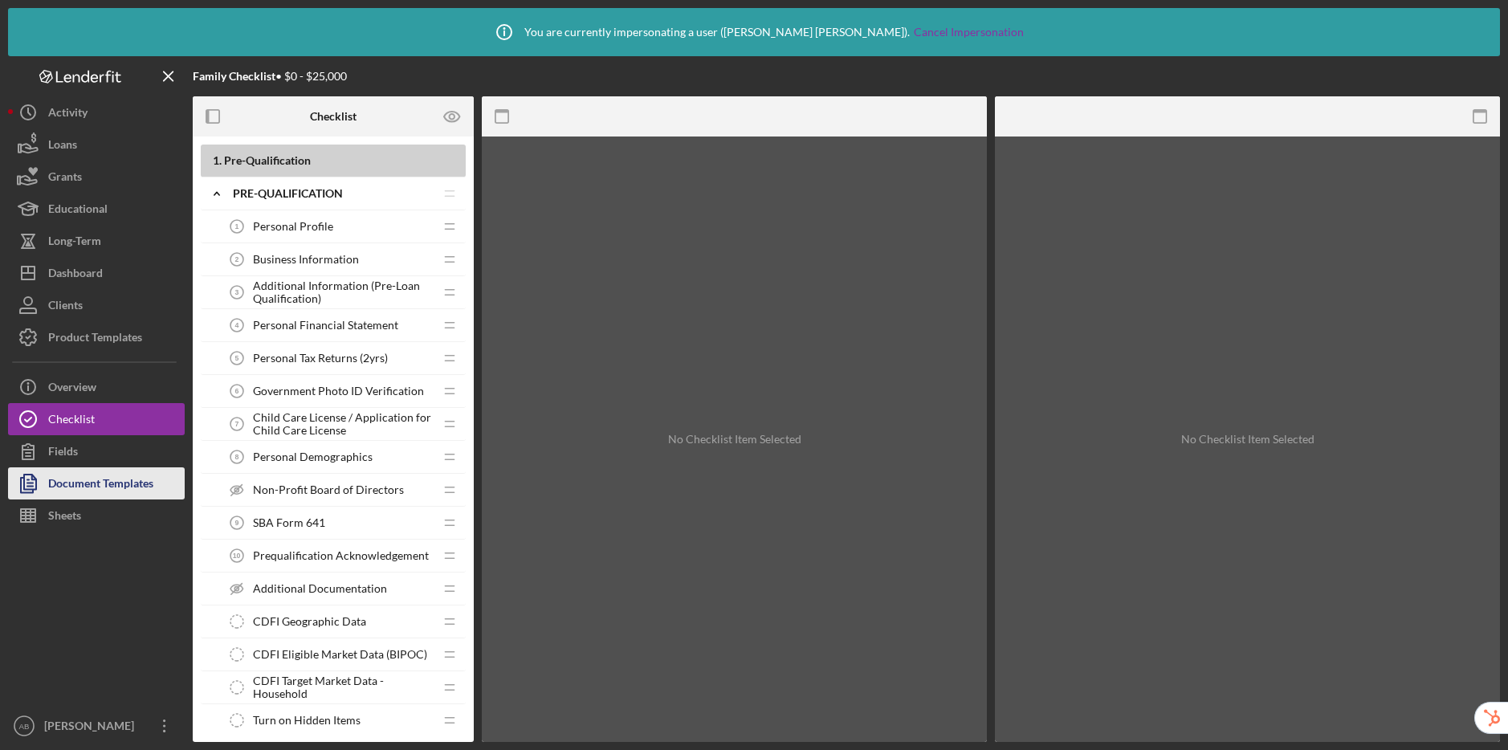
click at [113, 476] on div "Document Templates" at bounding box center [100, 485] width 105 height 36
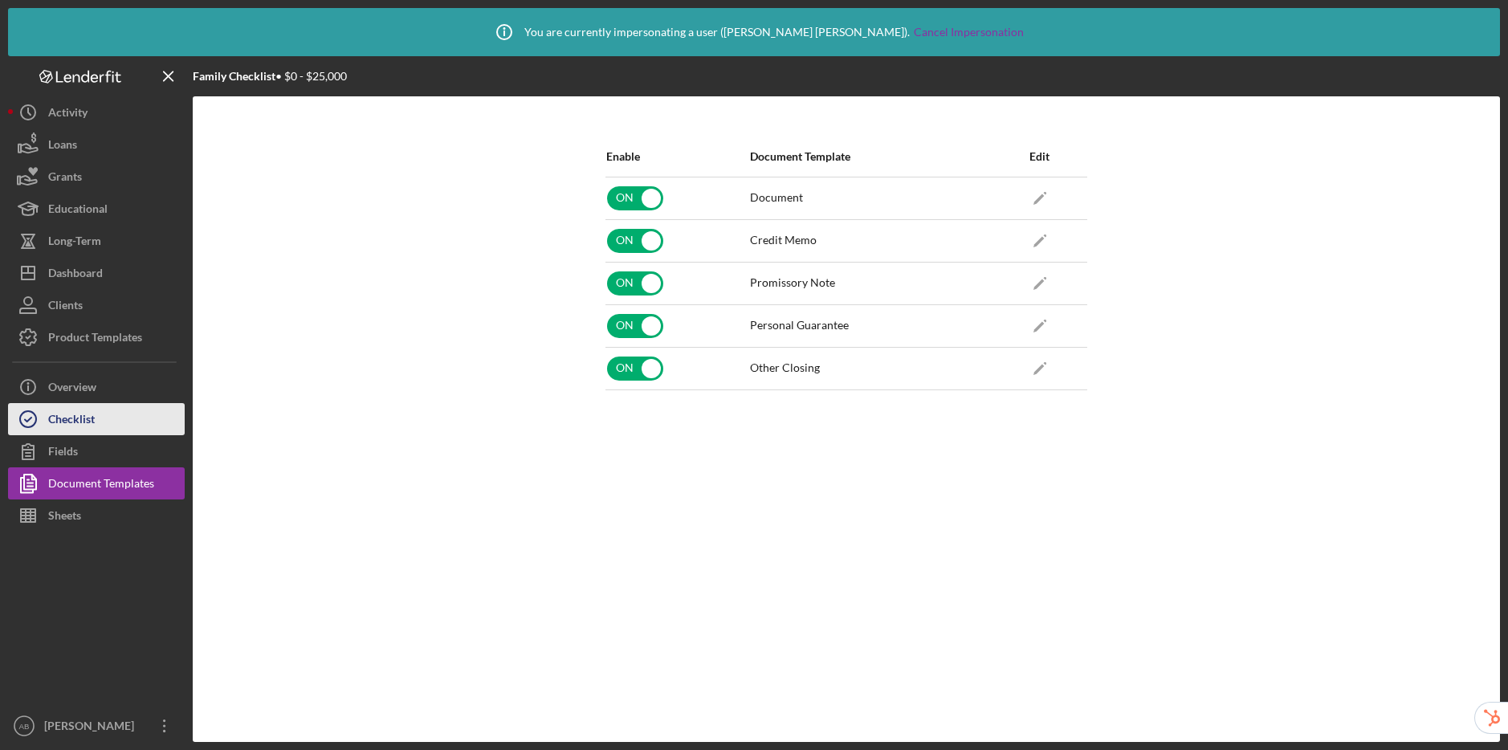
click at [62, 426] on div "Checklist" at bounding box center [71, 421] width 47 height 36
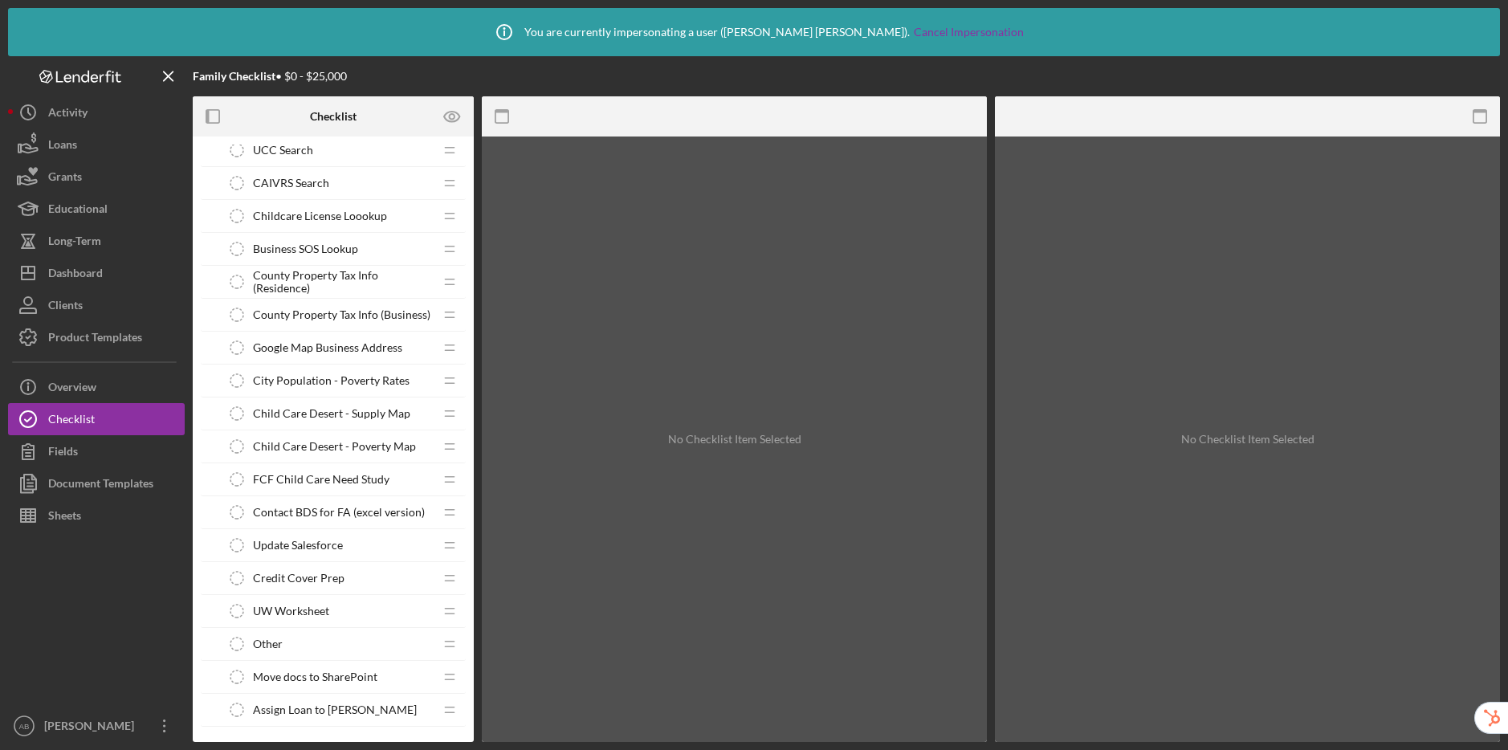
scroll to position [1879, 0]
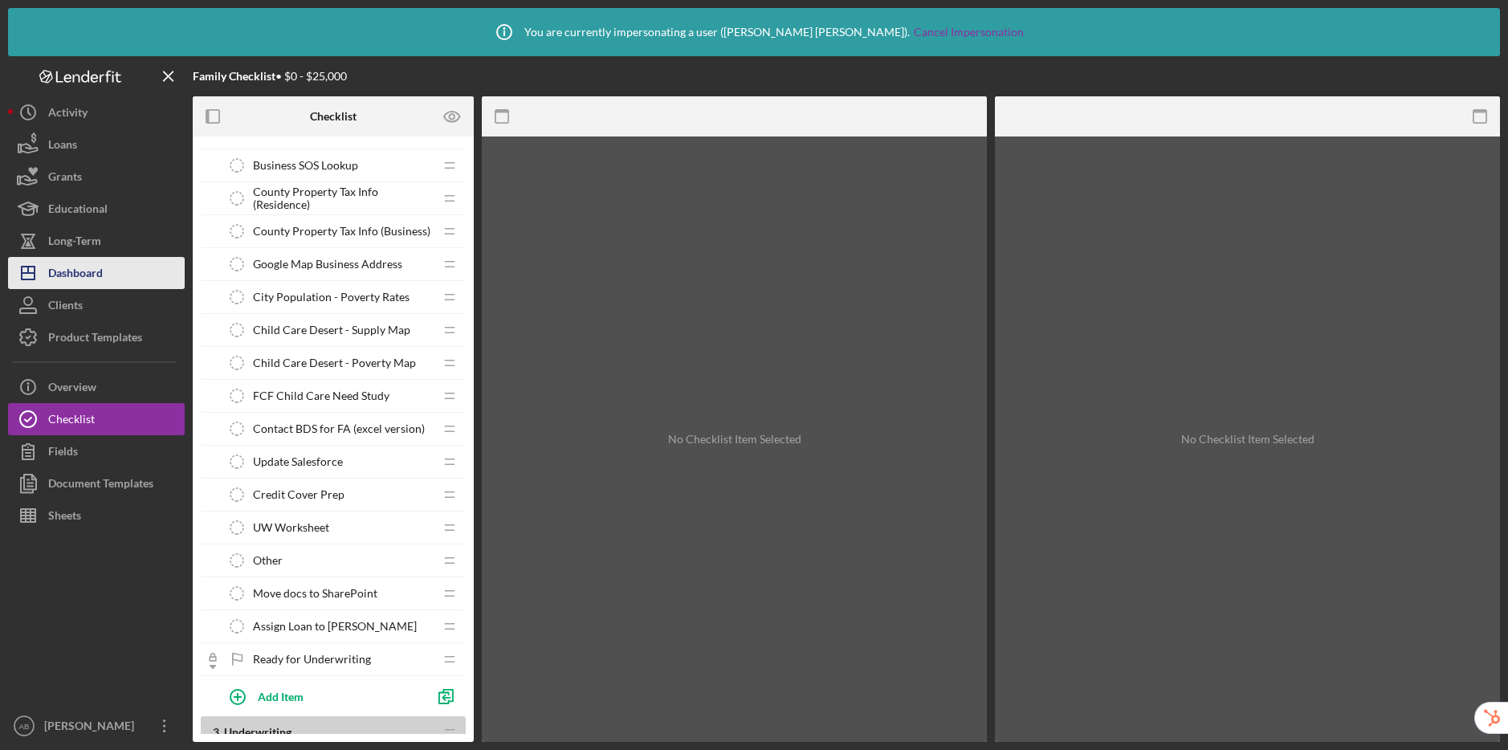
click at [61, 265] on div "Dashboard" at bounding box center [75, 275] width 55 height 36
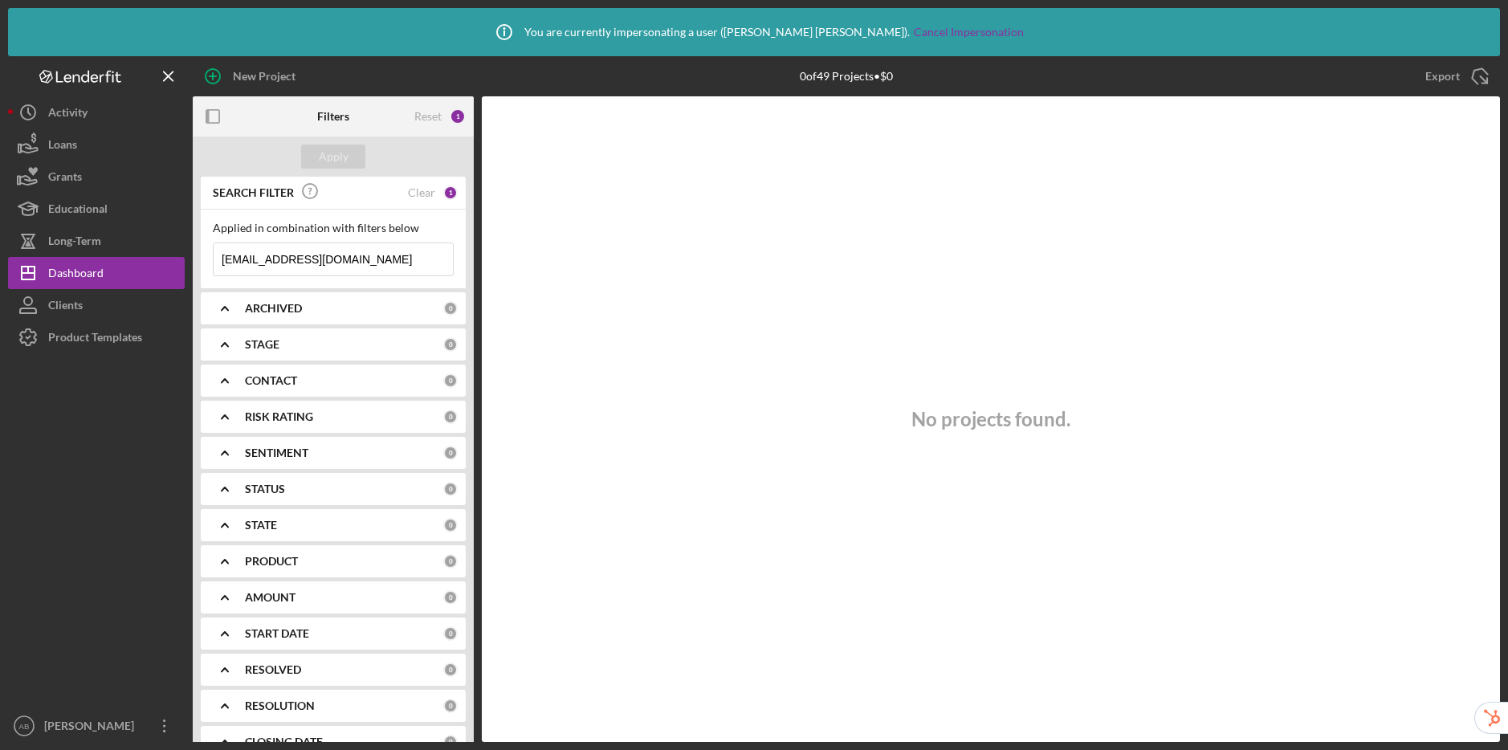
click at [416, 189] on div "Clear" at bounding box center [421, 192] width 27 height 13
click at [340, 156] on div "Apply" at bounding box center [334, 157] width 30 height 24
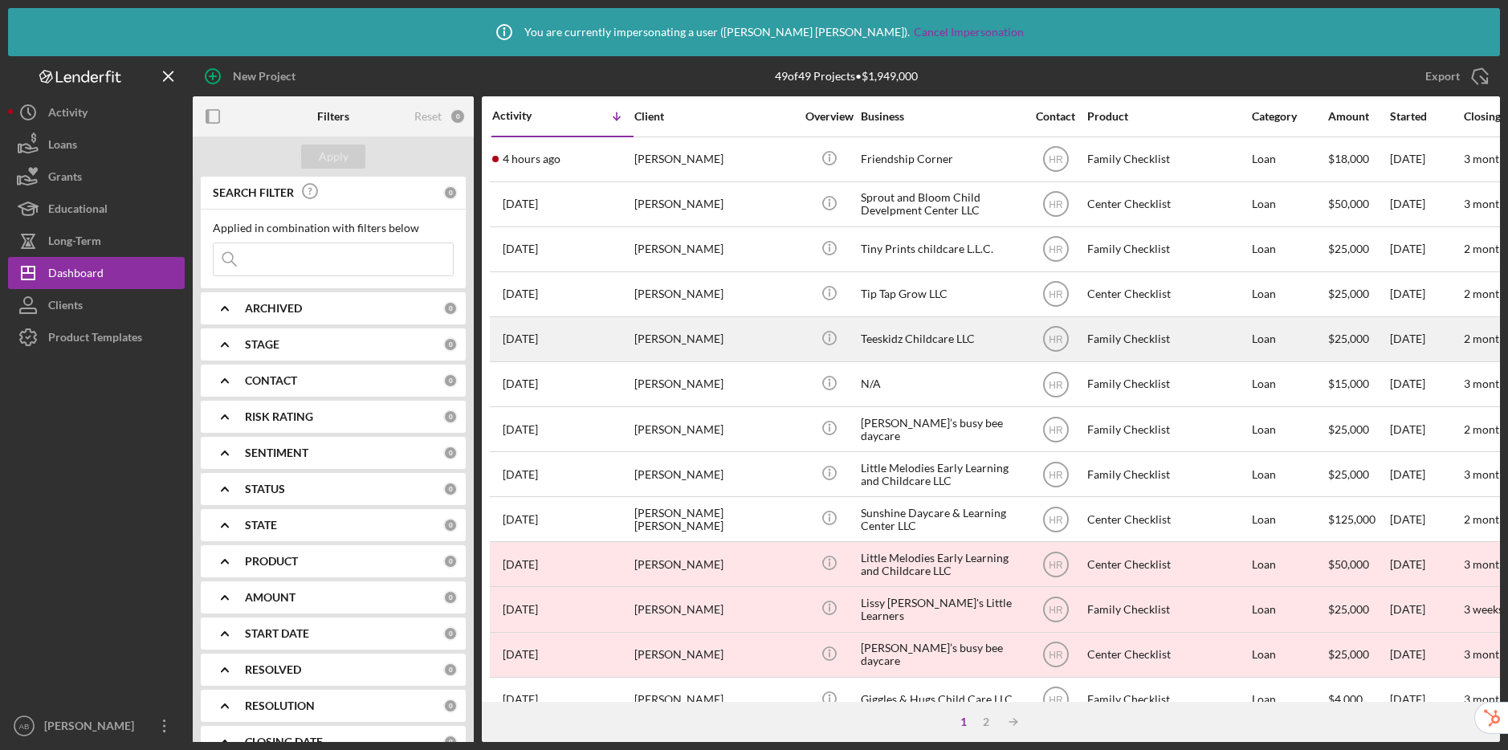
click at [771, 340] on div "Terry Ewuakye" at bounding box center [714, 339] width 161 height 43
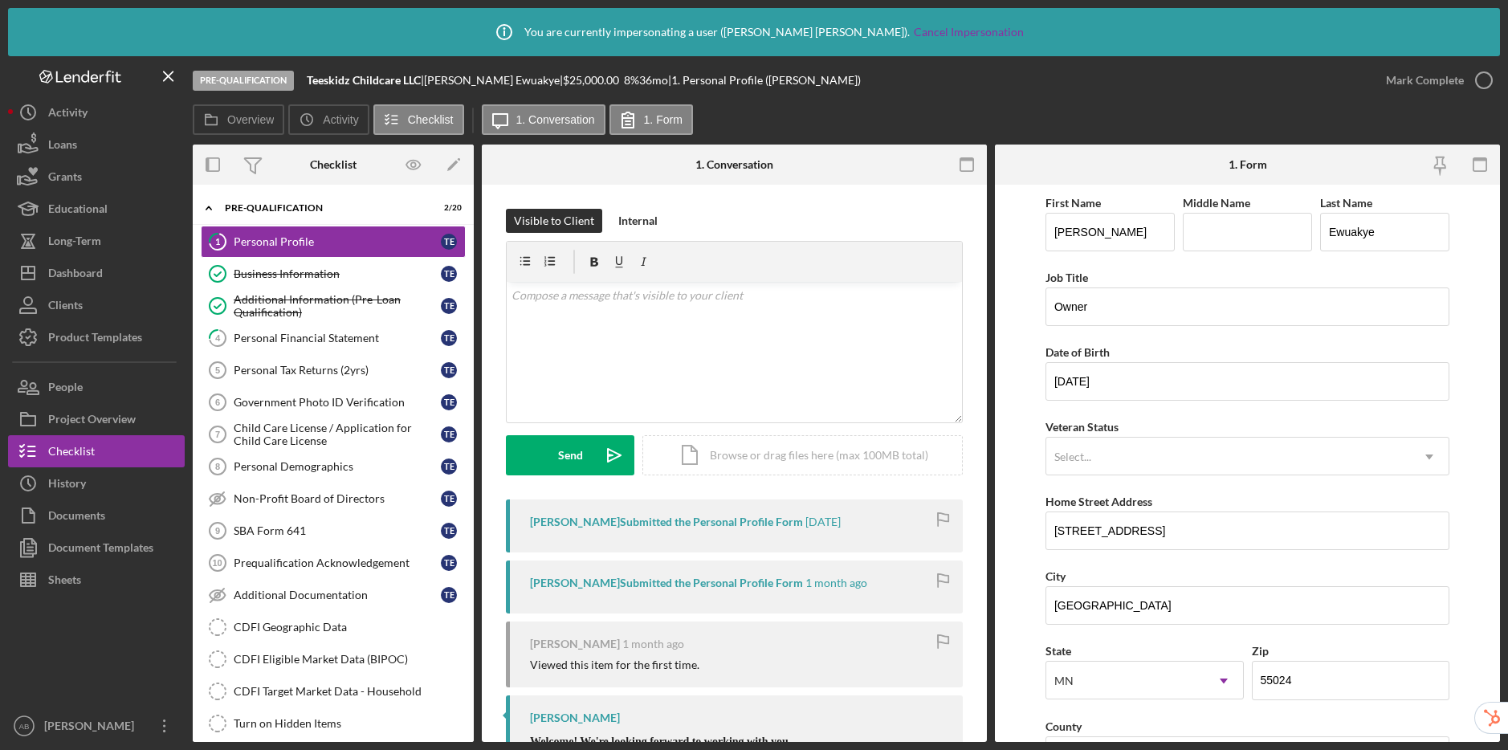
scroll to position [323, 0]
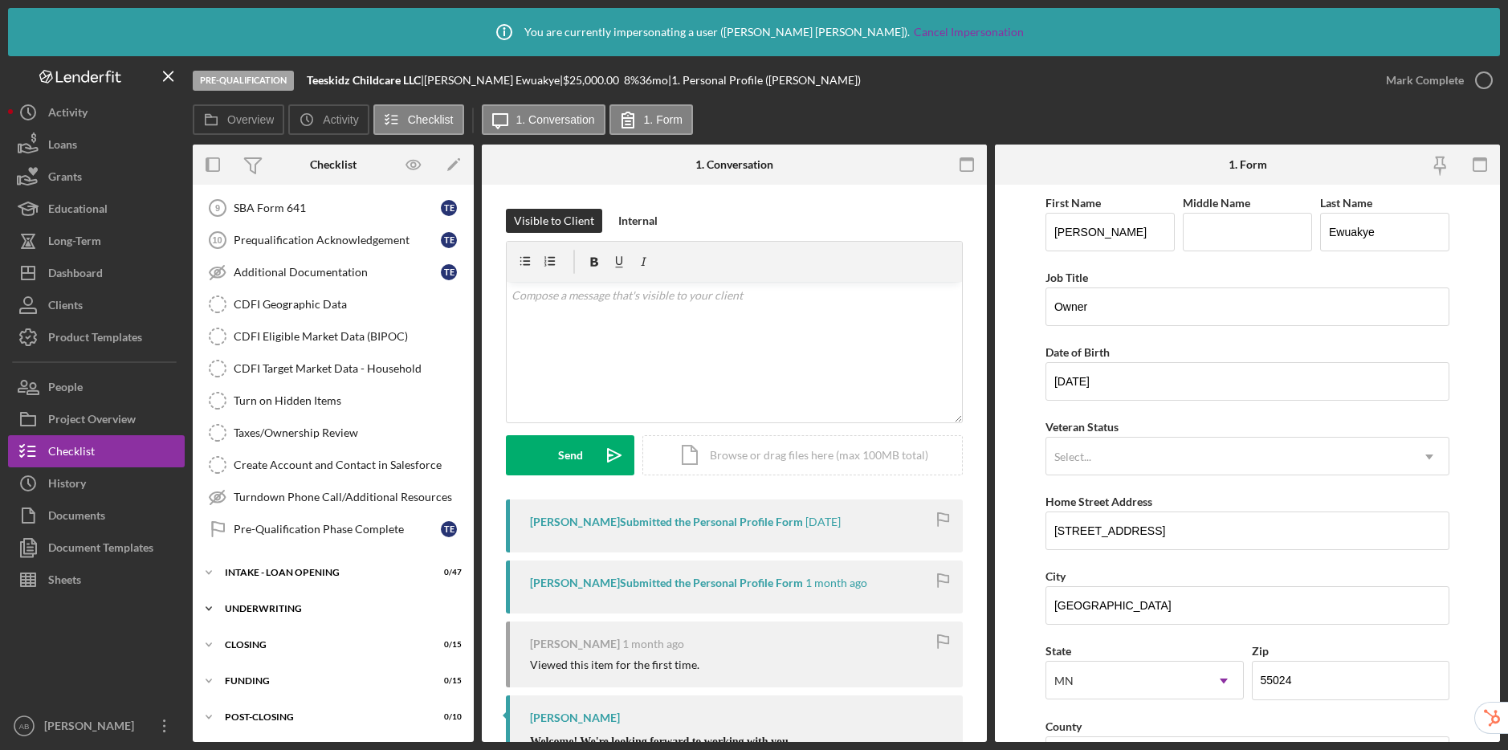
click at [322, 616] on div "Icon/Expander UNDERWRITING 0 / 20" at bounding box center [333, 609] width 281 height 32
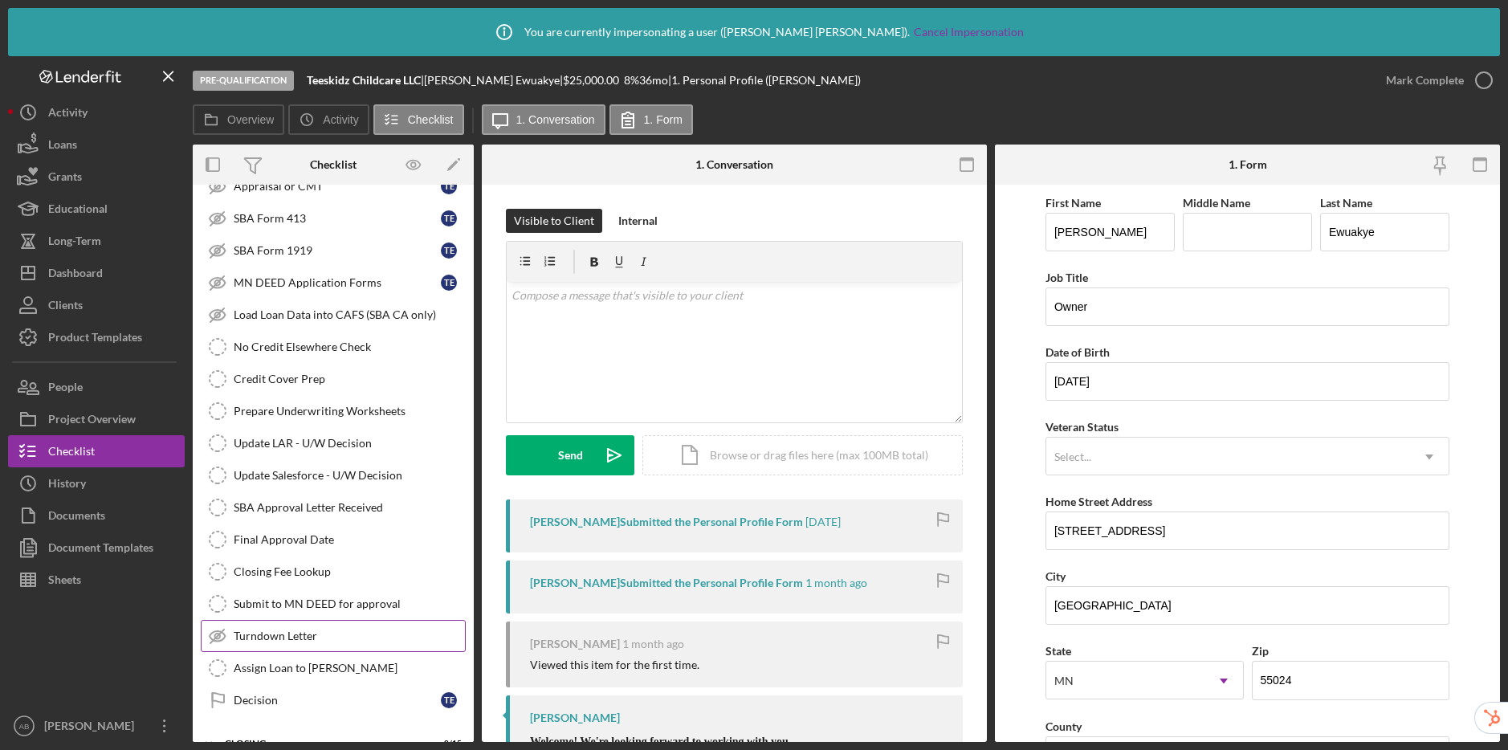
scroll to position [974, 0]
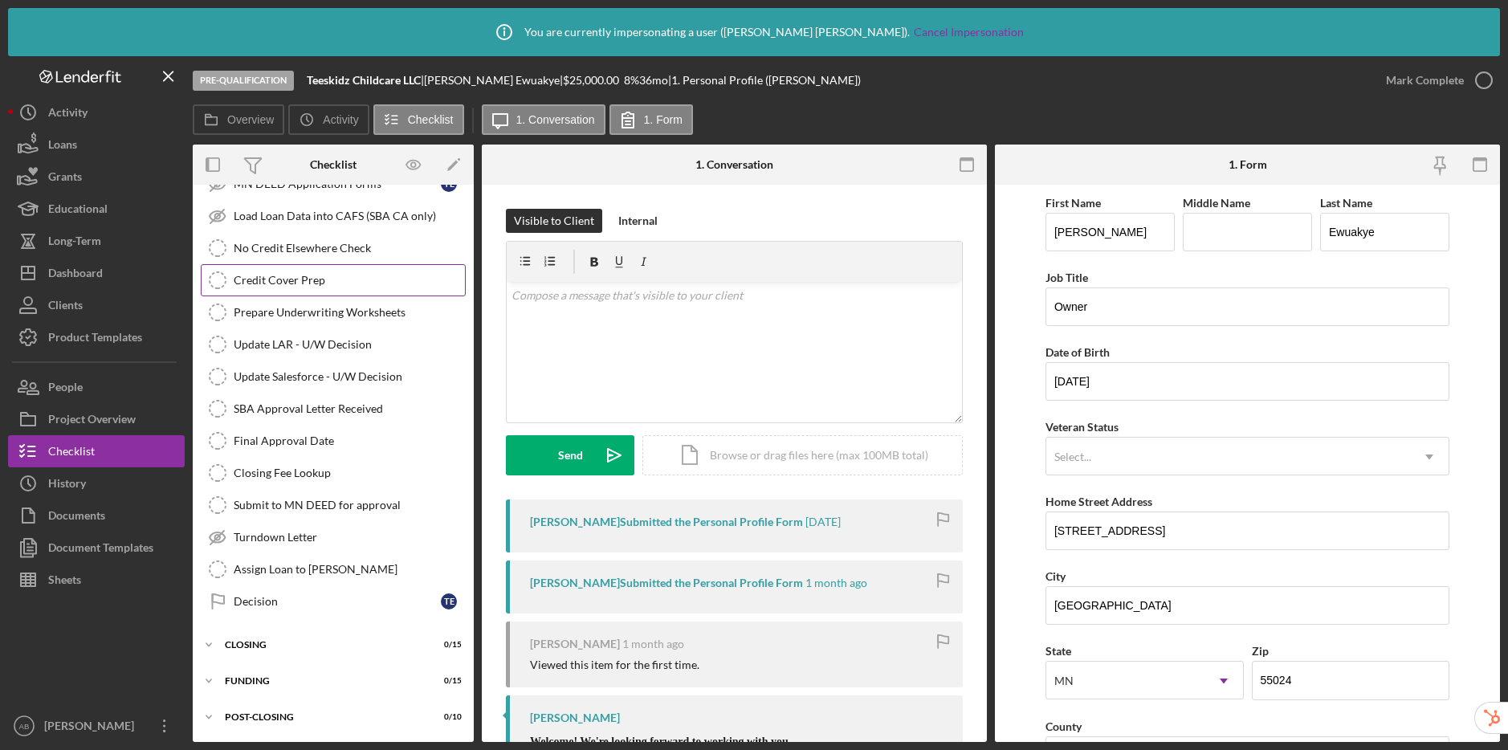
click at [306, 280] on div "Credit Cover Prep" at bounding box center [349, 280] width 231 height 13
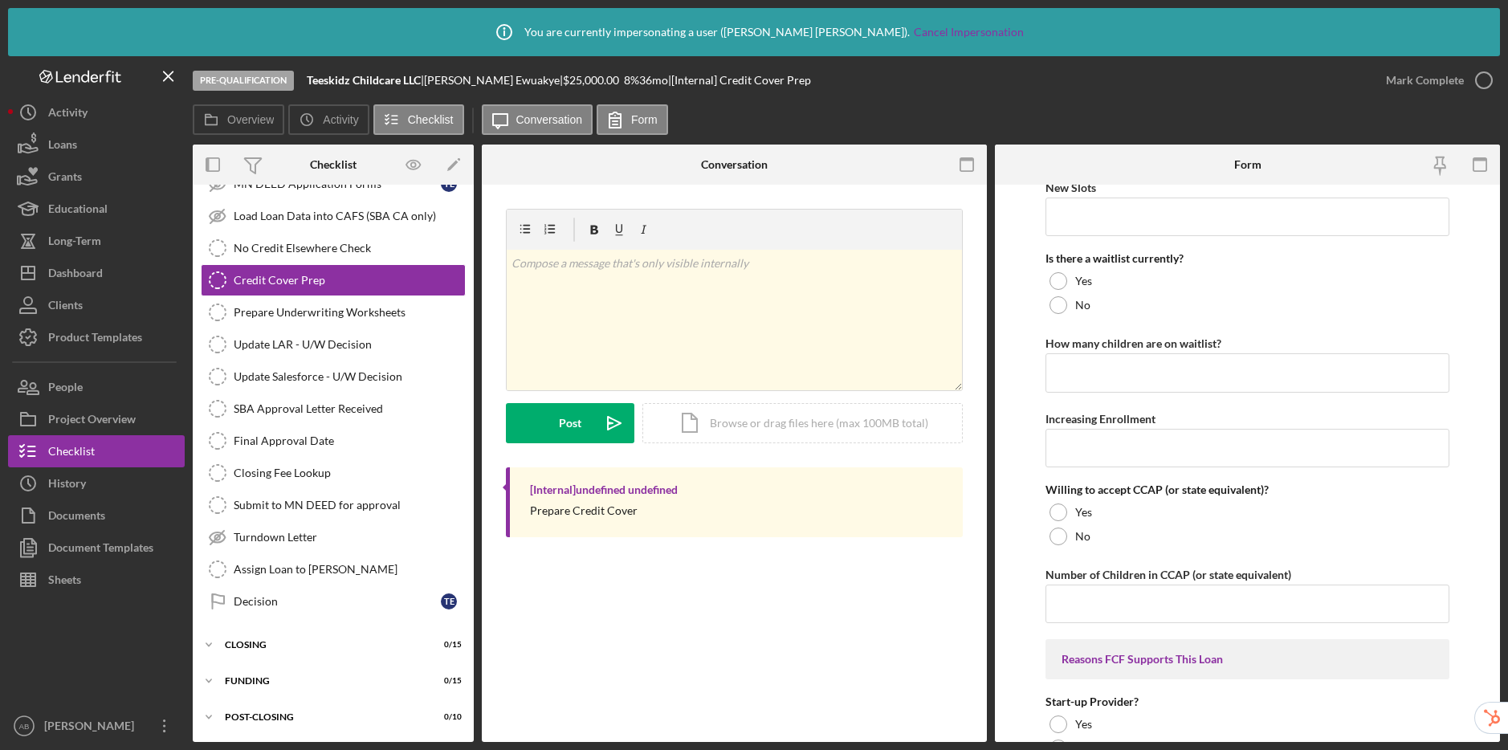
scroll to position [3219, 0]
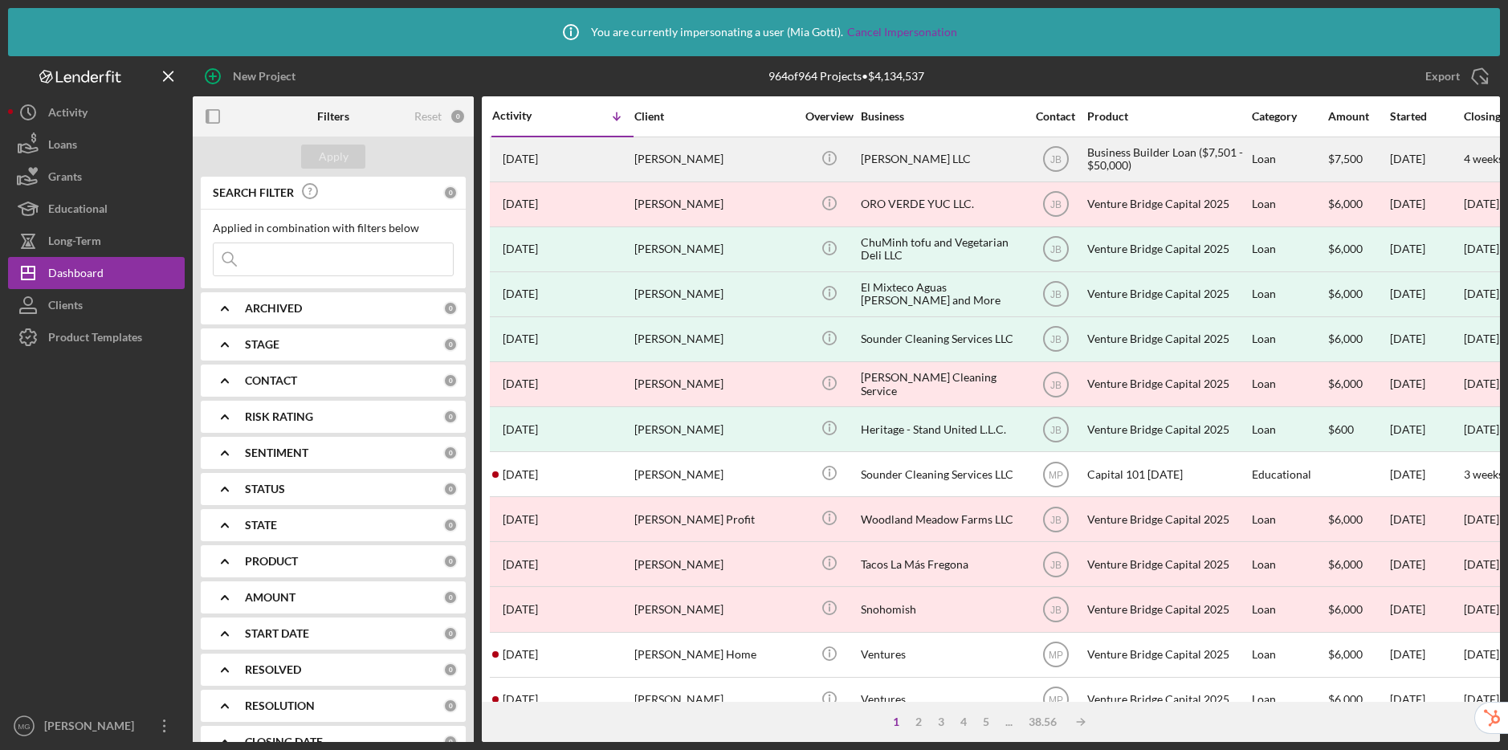
click at [667, 156] on div "[PERSON_NAME]" at bounding box center [714, 159] width 161 height 43
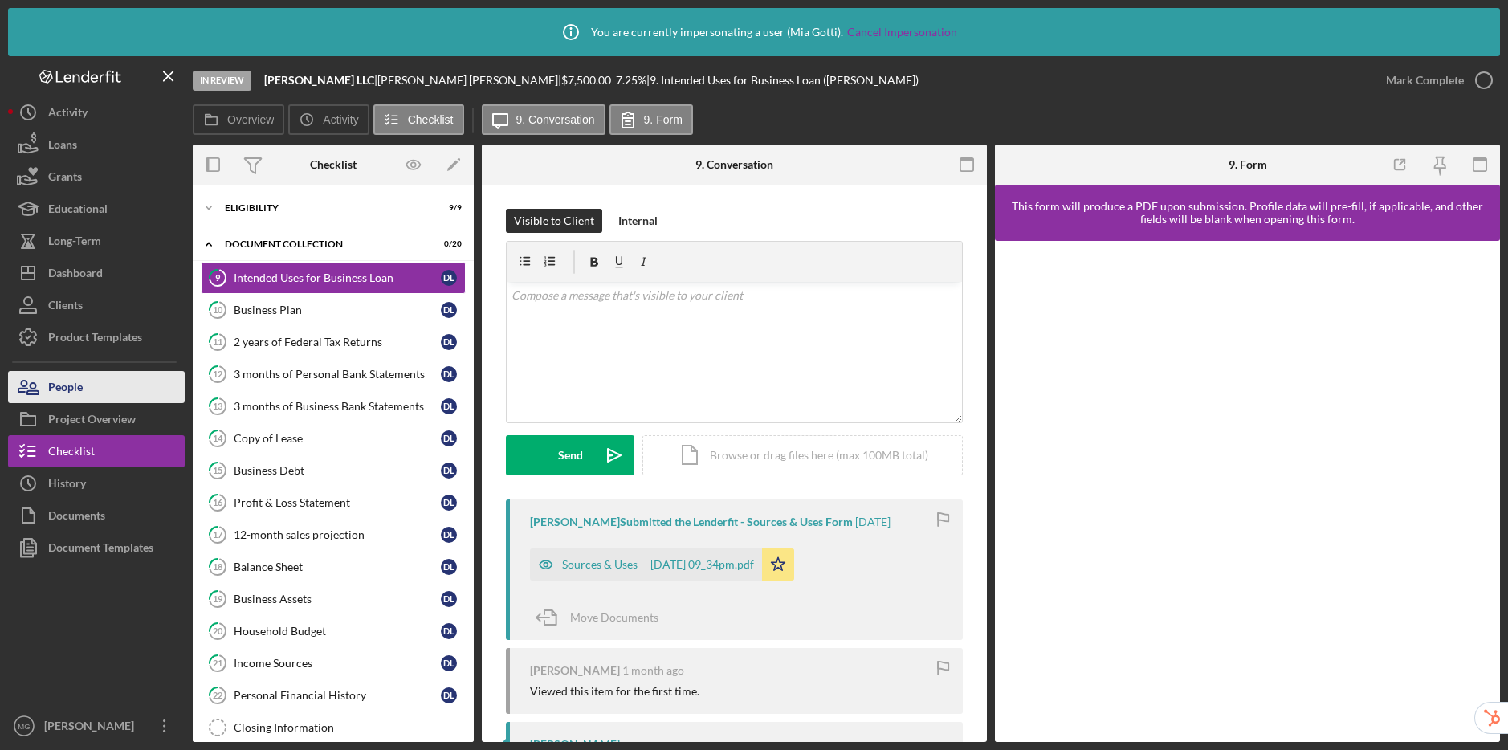
click at [73, 384] on div "People" at bounding box center [65, 389] width 35 height 36
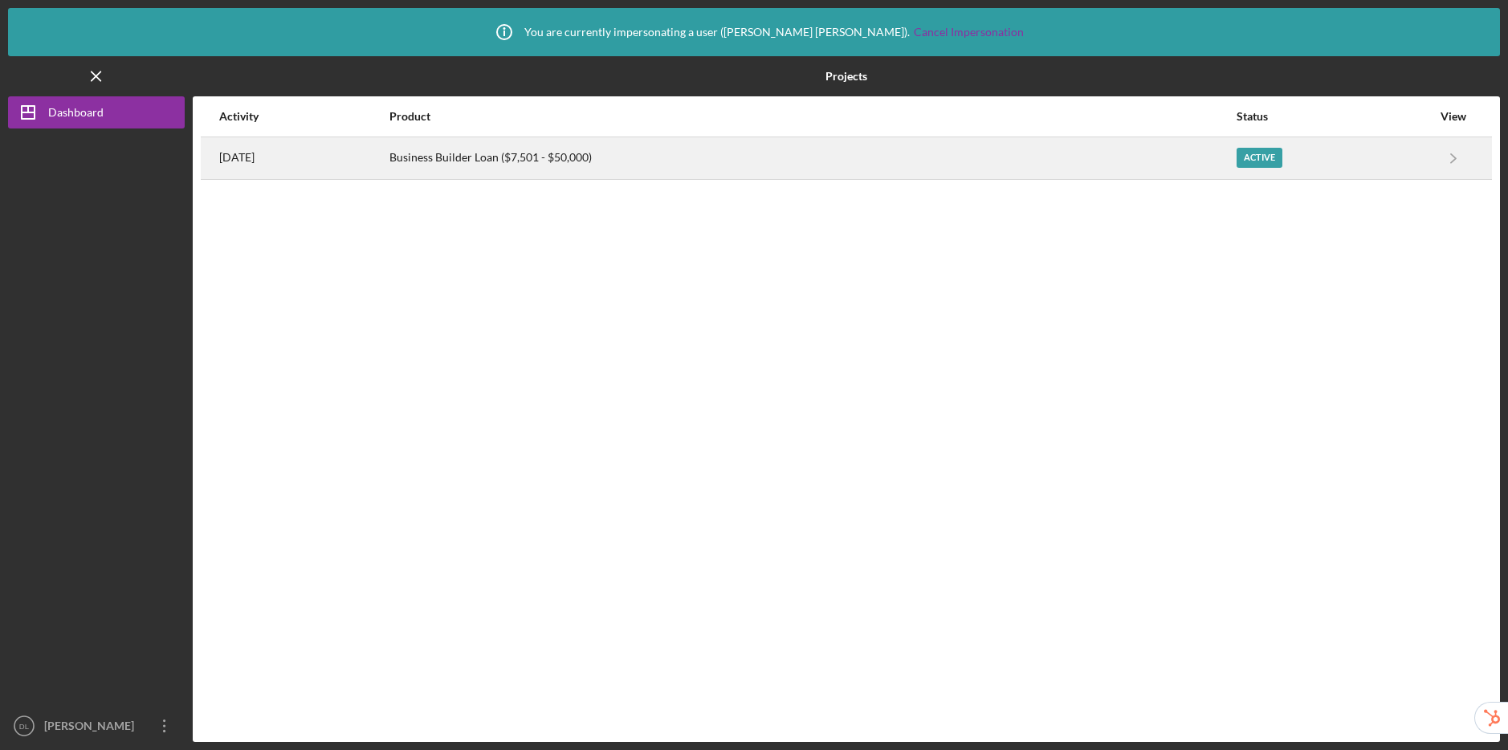
click at [643, 157] on div "Business Builder Loan ($7,501 - $50,000)" at bounding box center [811, 158] width 845 height 40
